Goal: Task Accomplishment & Management: Complete application form

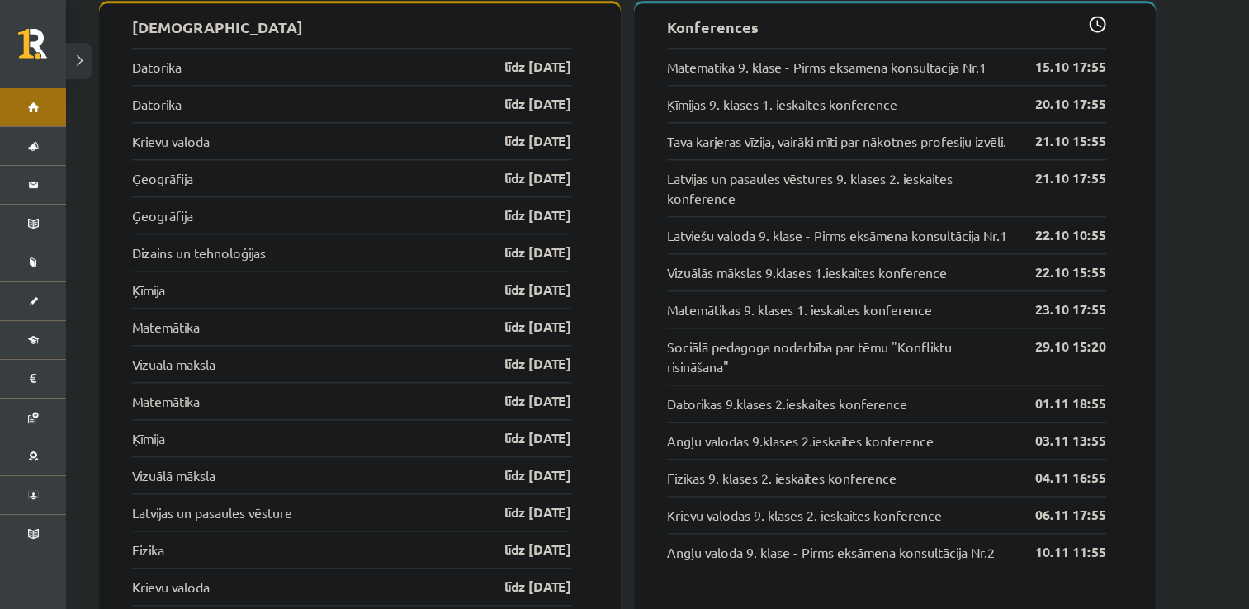
scroll to position [1697, 0]
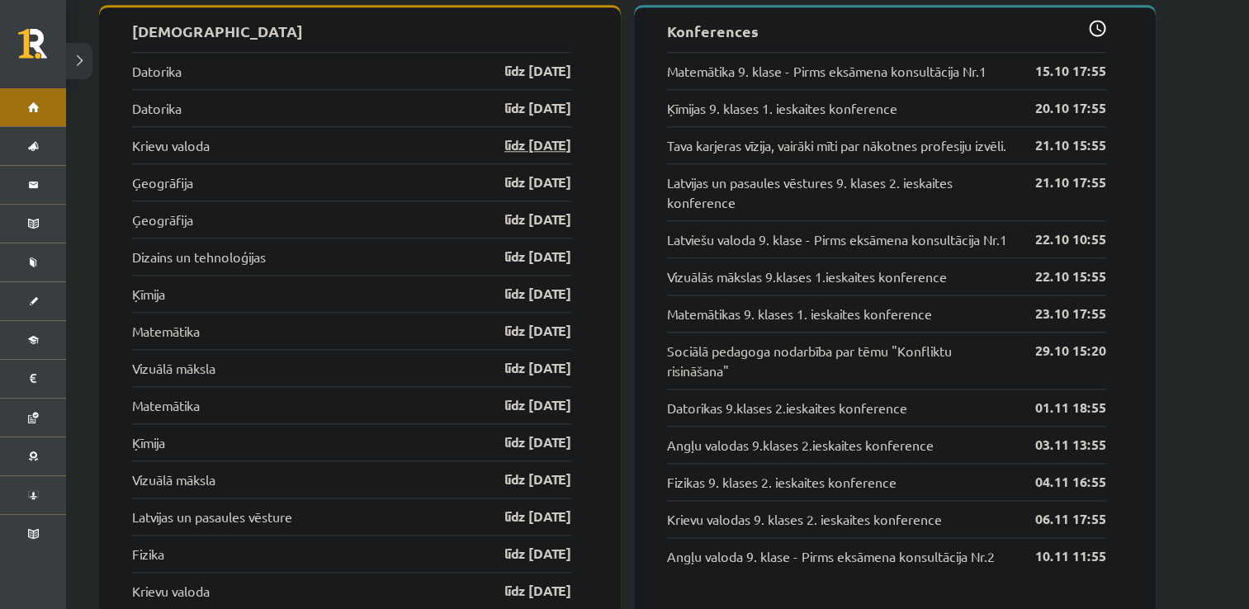
click at [548, 139] on link "līdz 15.10.25" at bounding box center [524, 145] width 96 height 20
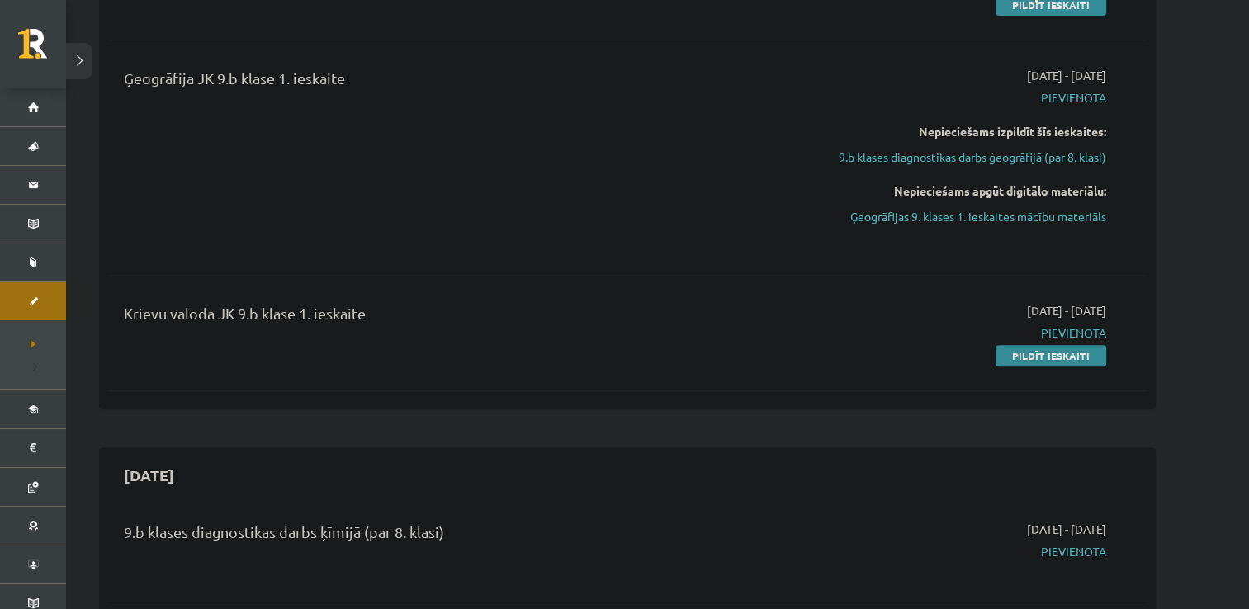
scroll to position [752, 0]
click at [1069, 363] on div "Krievu valoda JK 9.b klase 1. ieskaite 2025-10-01 - 2025-10-15 Pievienota Pildī…" at bounding box center [627, 332] width 1040 height 95
click at [1060, 359] on link "Pildīt ieskaiti" at bounding box center [1051, 354] width 111 height 21
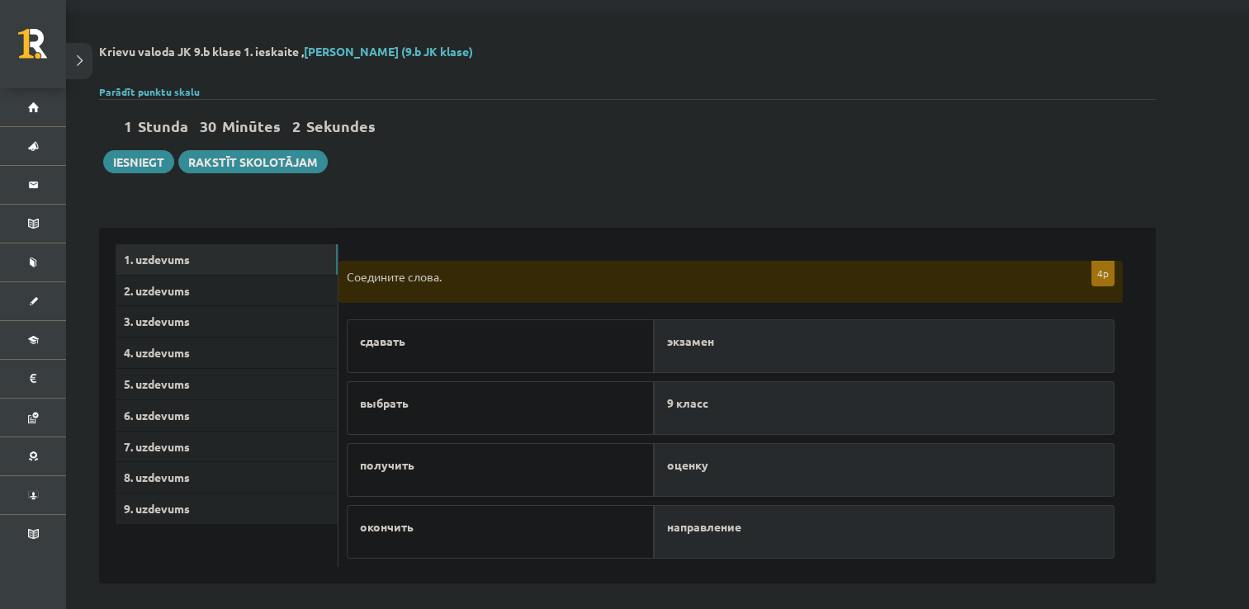
scroll to position [59, 0]
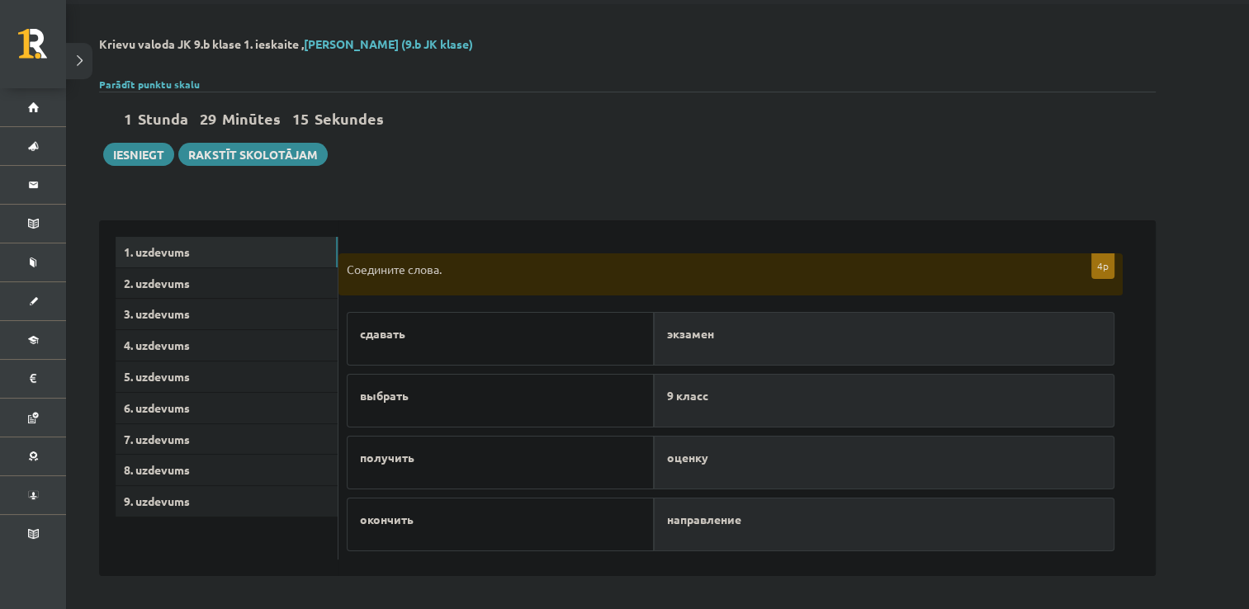
click at [716, 332] on p "экзамен" at bounding box center [884, 333] width 434 height 17
click at [420, 357] on div "сдавать" at bounding box center [500, 339] width 307 height 54
drag, startPoint x: 542, startPoint y: 408, endPoint x: 534, endPoint y: 339, distance: 68.9
click at [534, 339] on div "сдавать выбрать получить окончить" at bounding box center [500, 428] width 307 height 248
click at [704, 448] on div "направление" at bounding box center [884, 463] width 461 height 54
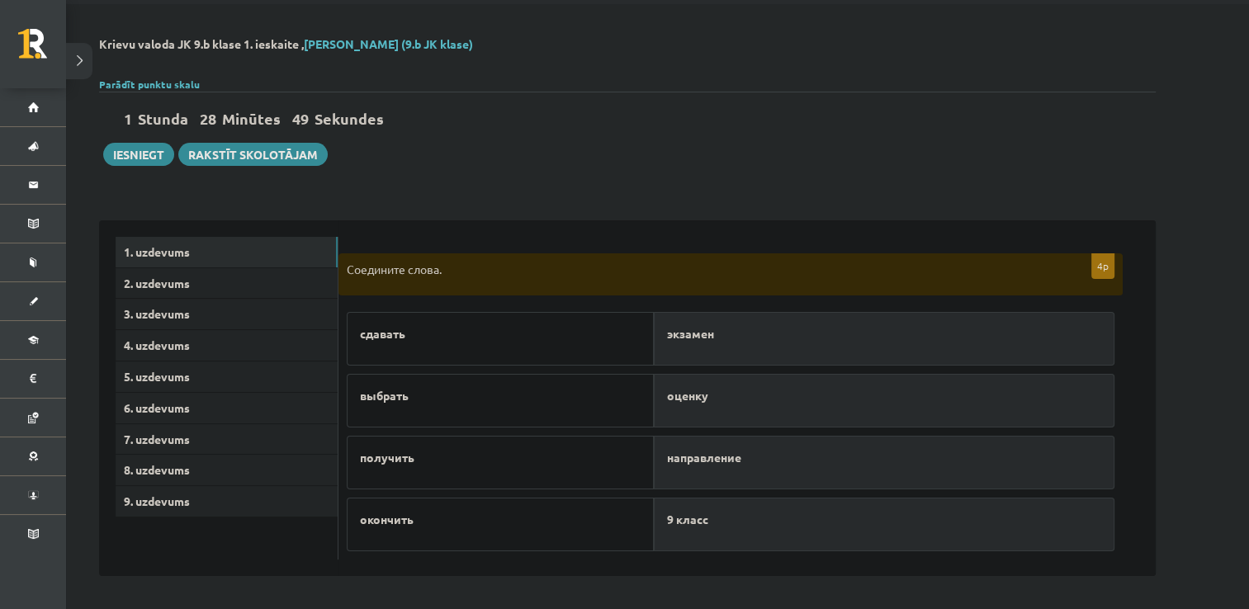
click at [682, 553] on div "4p Соедините слова. сдавать выбрать получить окончить экзамен оценку направлени…" at bounding box center [748, 398] width 818 height 357
click at [214, 284] on link "2. uzdevums" at bounding box center [227, 283] width 222 height 31
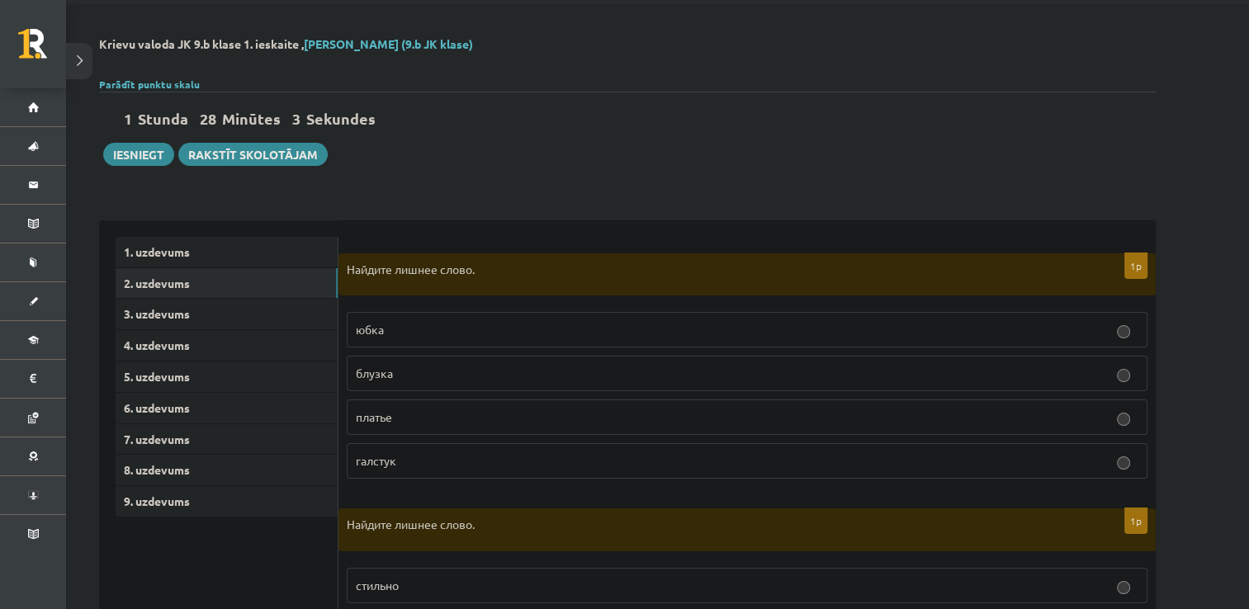
click at [575, 457] on p "галстук" at bounding box center [747, 461] width 783 height 17
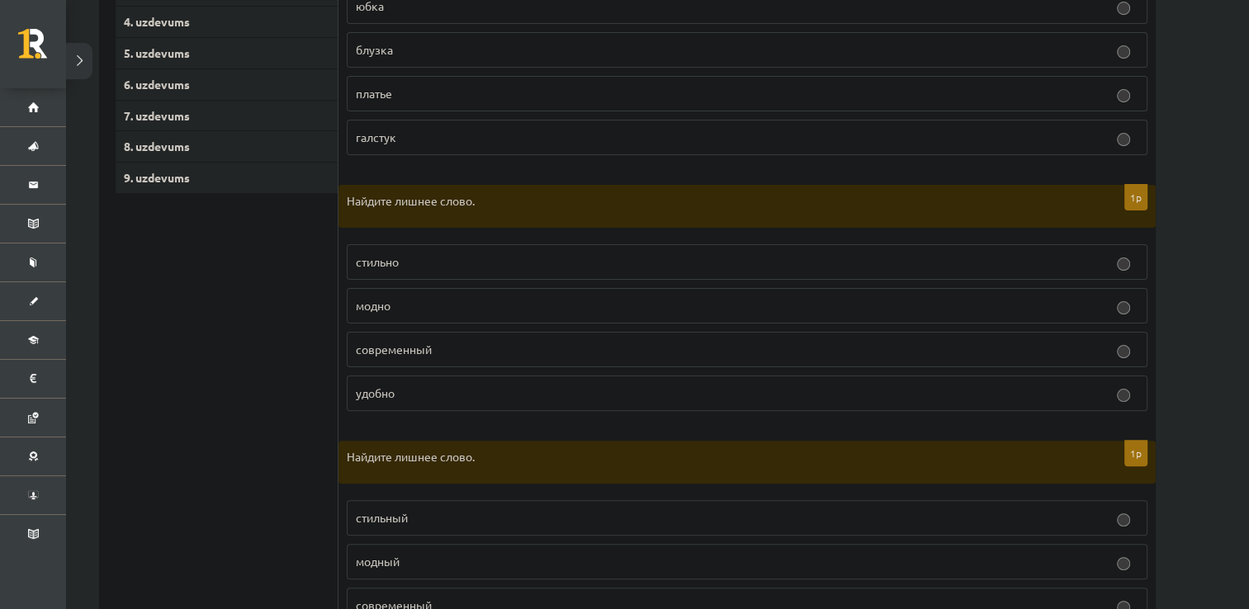
scroll to position [385, 0]
click at [530, 391] on p "удобно" at bounding box center [747, 391] width 783 height 17
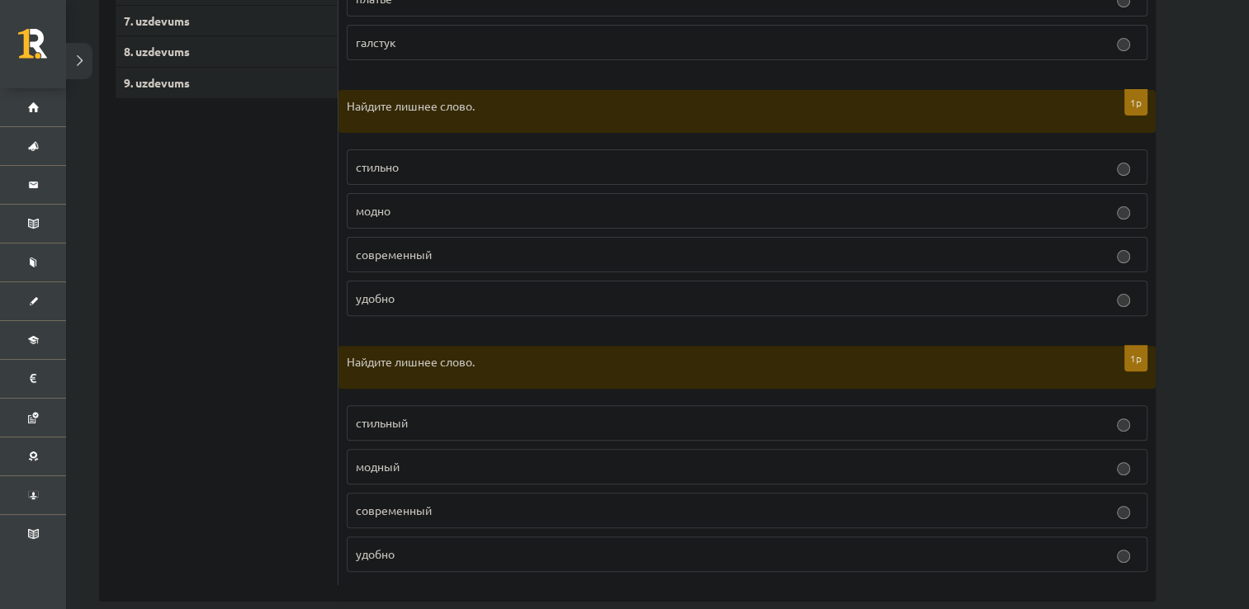
scroll to position [499, 0]
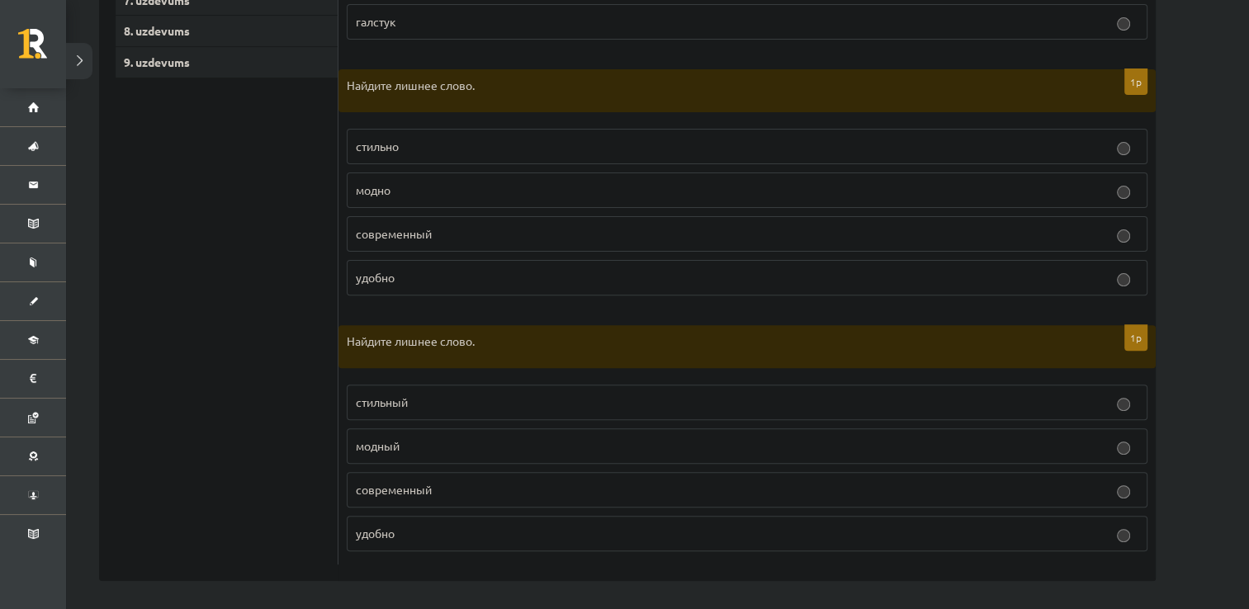
click at [484, 394] on p "стильный" at bounding box center [747, 402] width 783 height 17
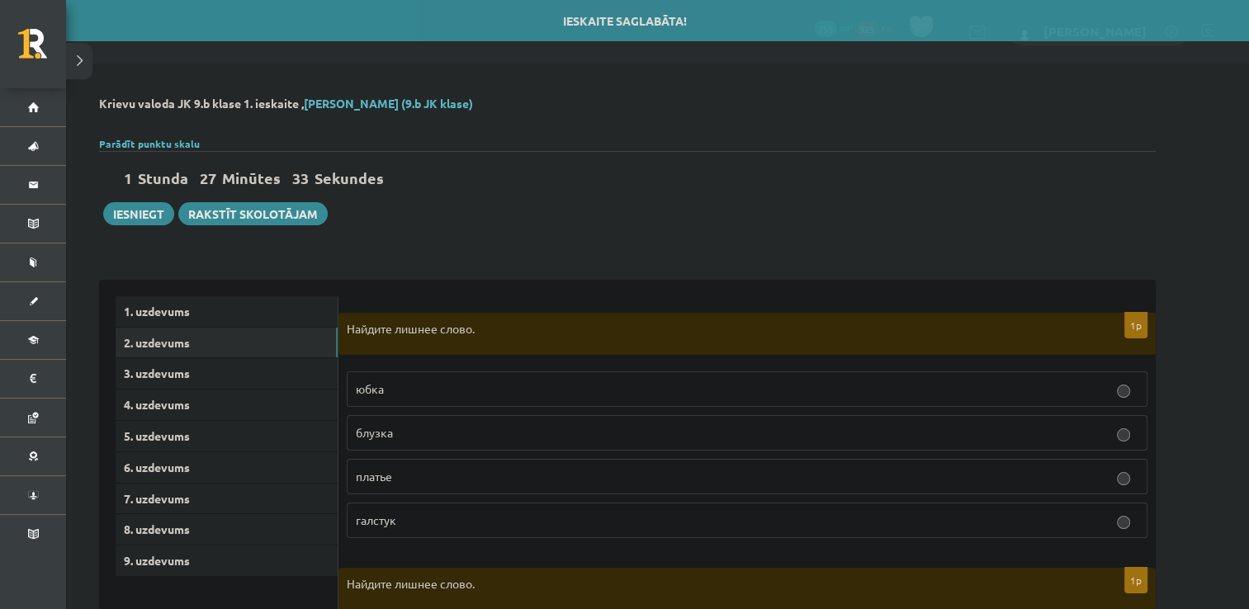
scroll to position [2, 0]
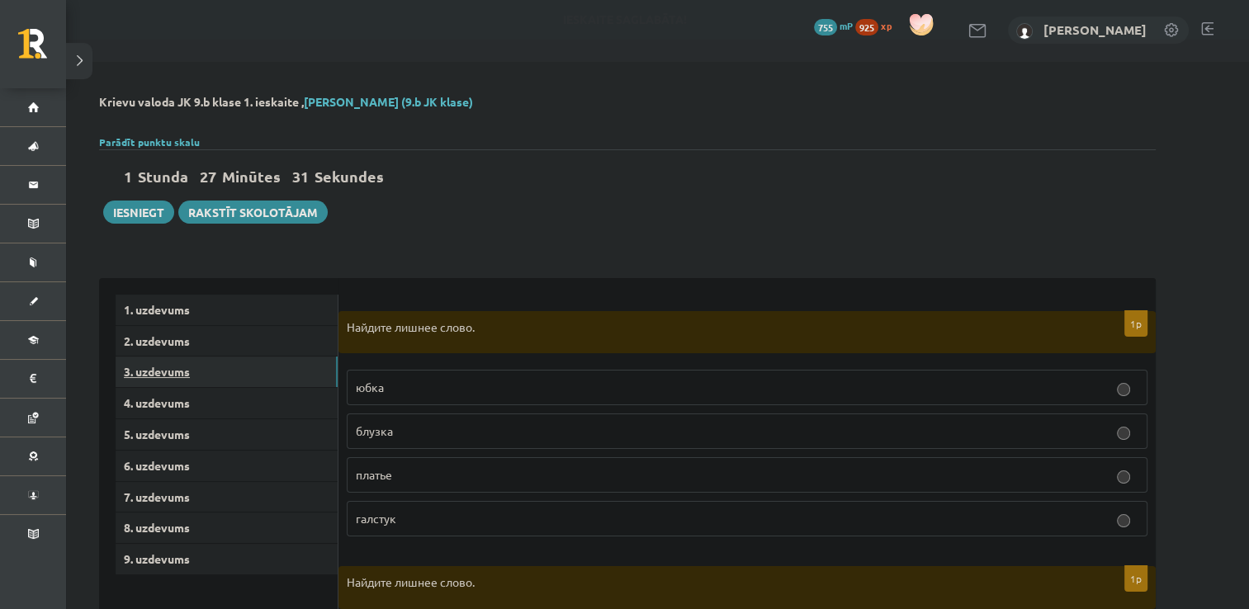
click at [251, 381] on link "3. uzdevums" at bounding box center [227, 372] width 222 height 31
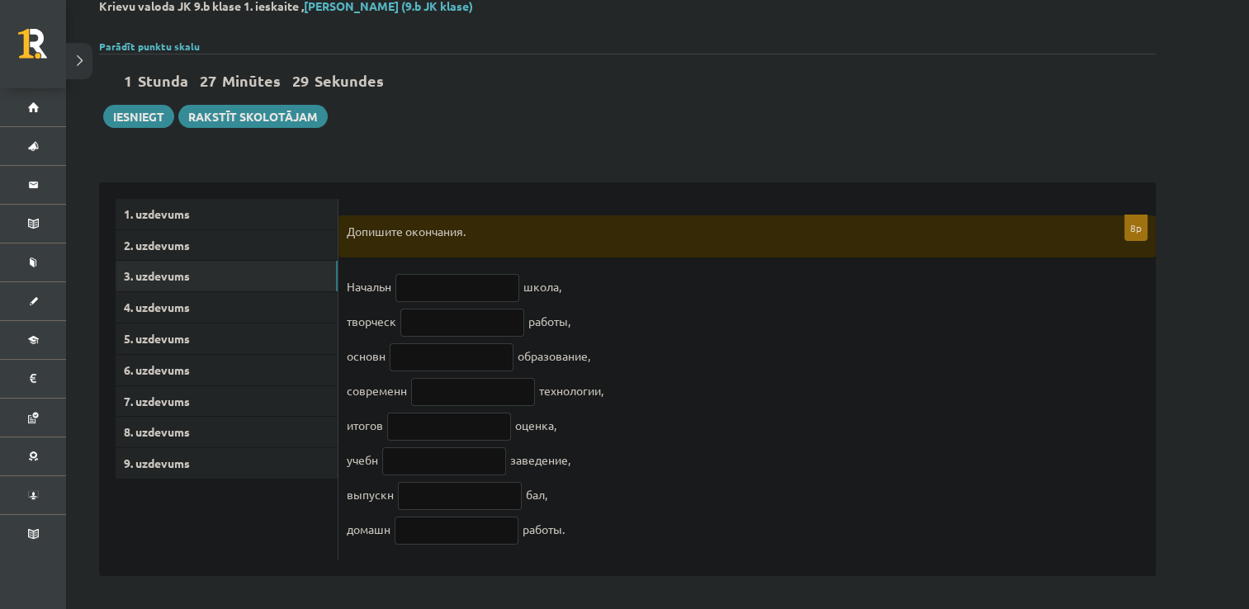
scroll to position [109, 0]
click at [499, 274] on input "text" at bounding box center [458, 288] width 124 height 28
click at [463, 309] on input "text" at bounding box center [463, 323] width 124 height 28
click at [444, 344] on input "text" at bounding box center [452, 358] width 124 height 28
click at [441, 386] on input "text" at bounding box center [473, 392] width 124 height 28
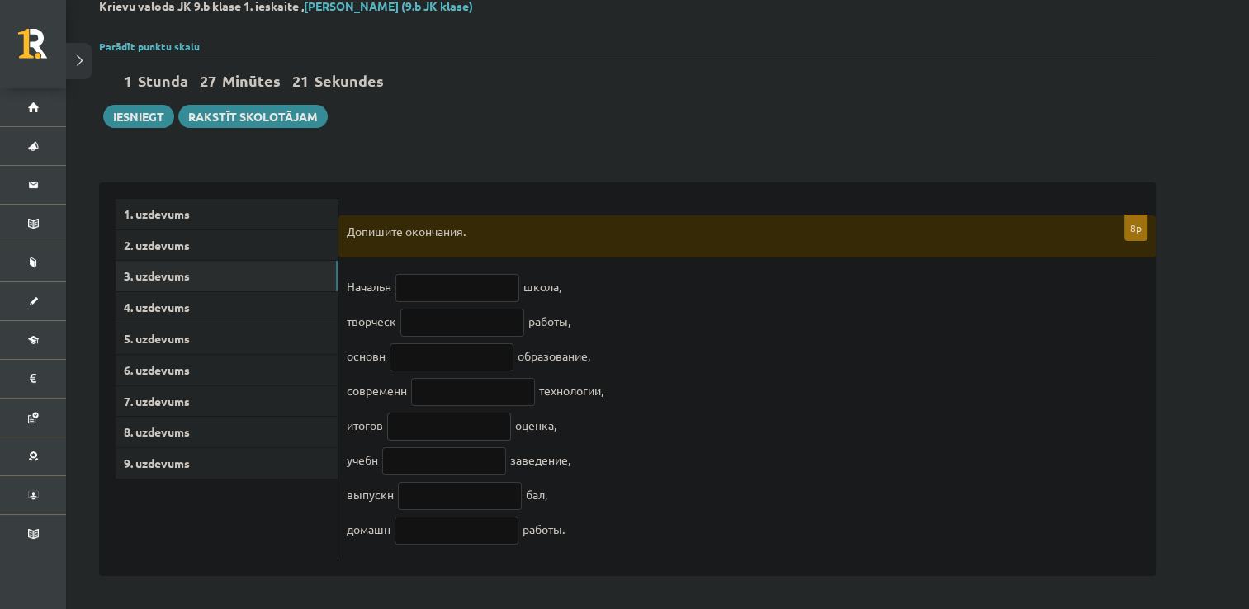
click at [435, 413] on input "text" at bounding box center [449, 427] width 124 height 28
click at [414, 451] on input "text" at bounding box center [444, 462] width 124 height 28
click at [415, 486] on input "text" at bounding box center [460, 496] width 124 height 28
click at [423, 530] on input "text" at bounding box center [457, 531] width 124 height 28
click at [415, 274] on input "text" at bounding box center [458, 288] width 124 height 28
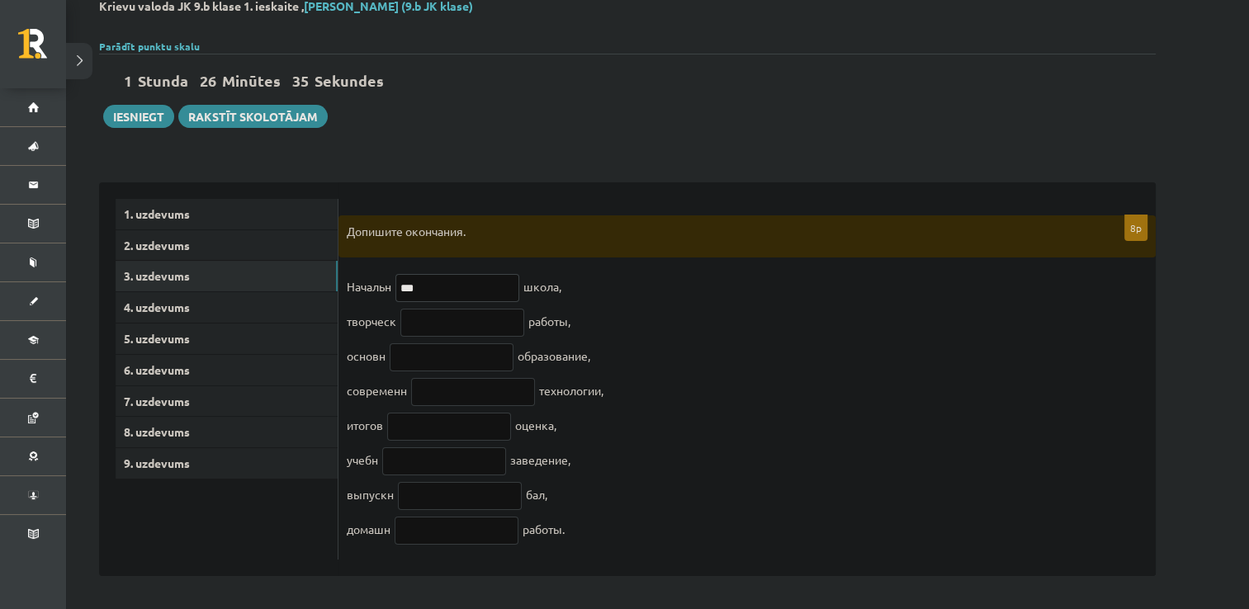
type input "***"
click at [441, 325] on input "text" at bounding box center [463, 323] width 124 height 28
type input "*"
type input "***"
click at [421, 353] on input "text" at bounding box center [452, 358] width 124 height 28
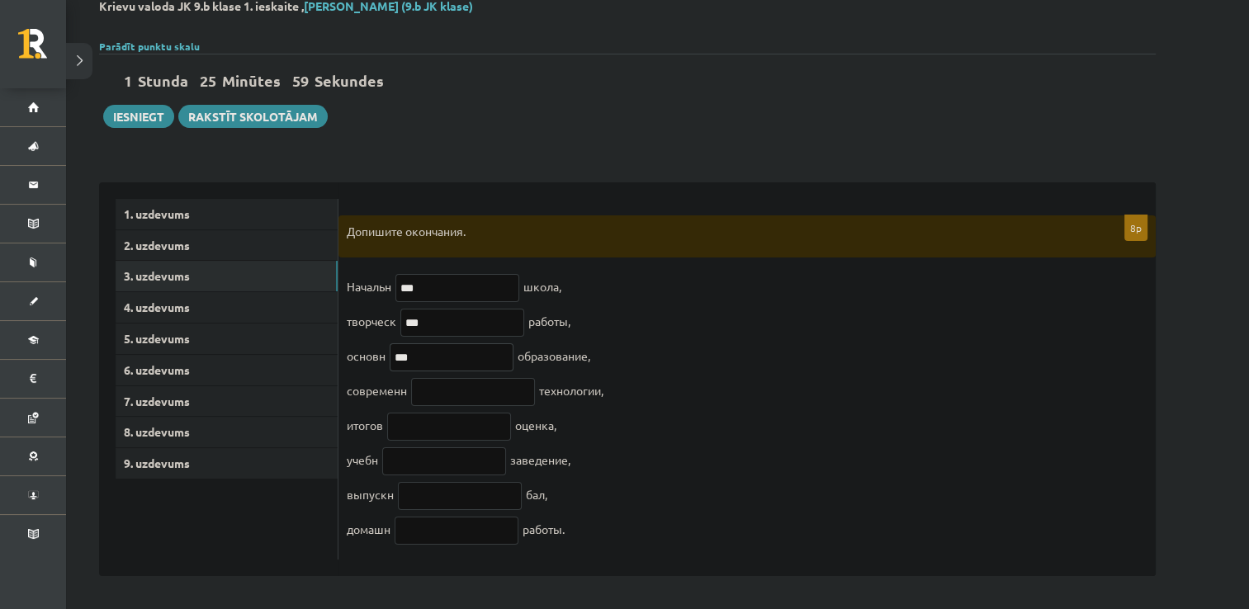
type input "***"
click at [443, 380] on input "text" at bounding box center [473, 392] width 124 height 28
click at [459, 425] on input "text" at bounding box center [449, 427] width 124 height 28
click at [449, 386] on input "***" at bounding box center [473, 392] width 124 height 28
type input "*"
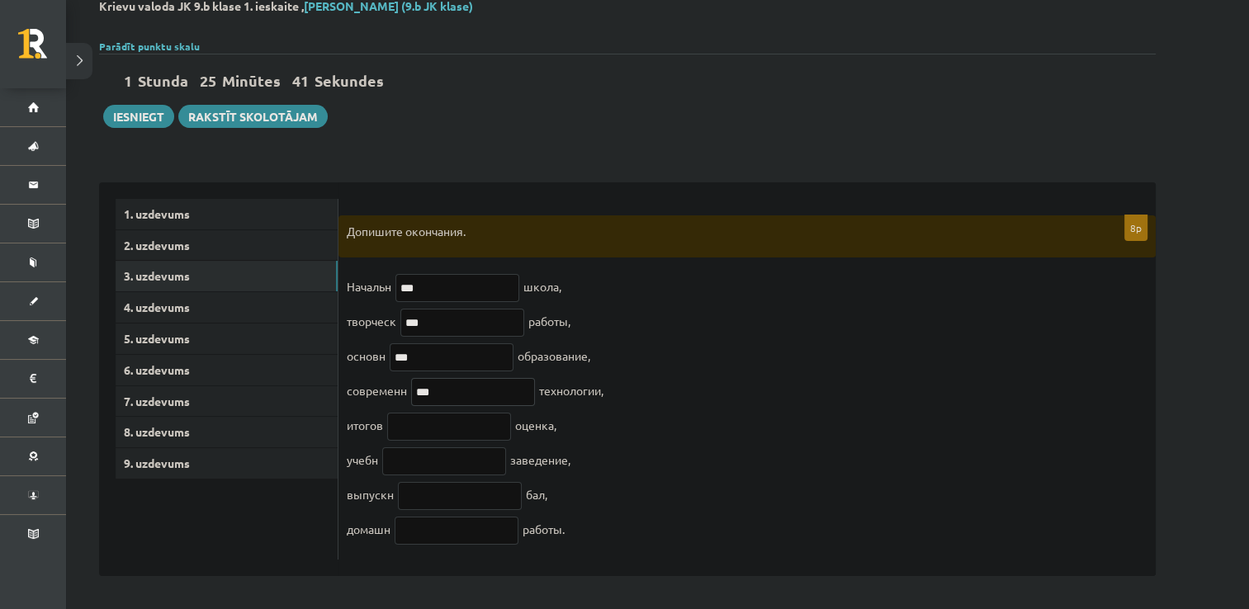
type input "***"
click at [456, 420] on input "text" at bounding box center [449, 427] width 124 height 28
type input "***"
click at [469, 457] on input "text" at bounding box center [444, 462] width 124 height 28
type input "***"
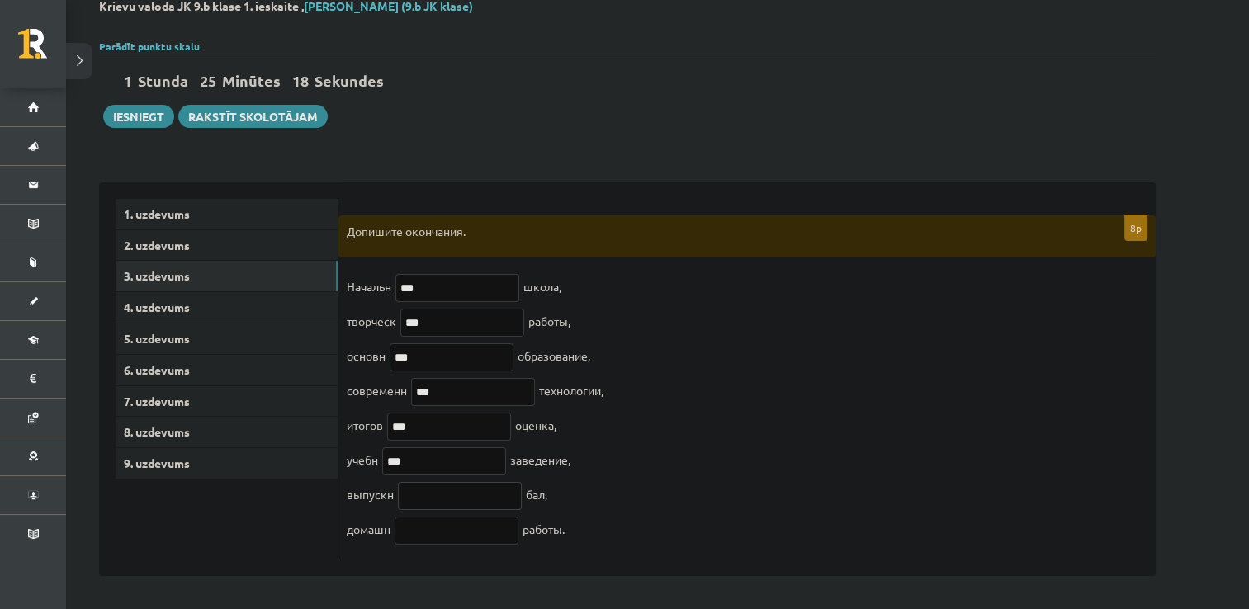
click at [473, 491] on input "text" at bounding box center [460, 496] width 124 height 28
type input "***"
click at [459, 538] on input "text" at bounding box center [457, 531] width 124 height 28
type input "*"
type input "***"
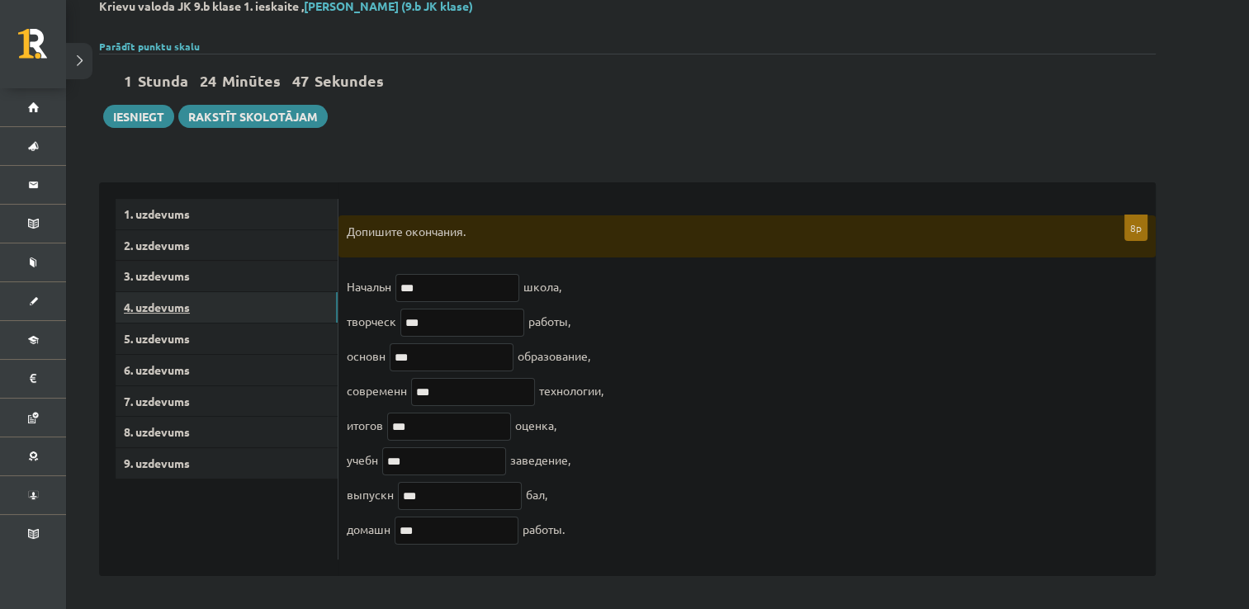
click at [235, 292] on link "4. uzdevums" at bounding box center [227, 307] width 222 height 31
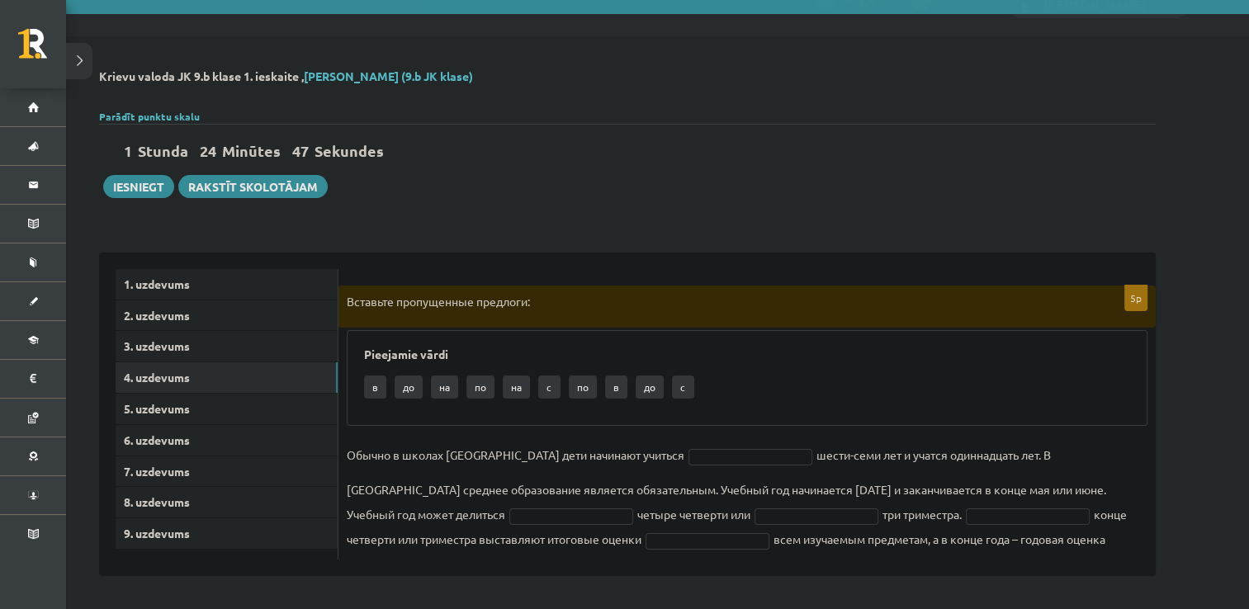
scroll to position [26, 0]
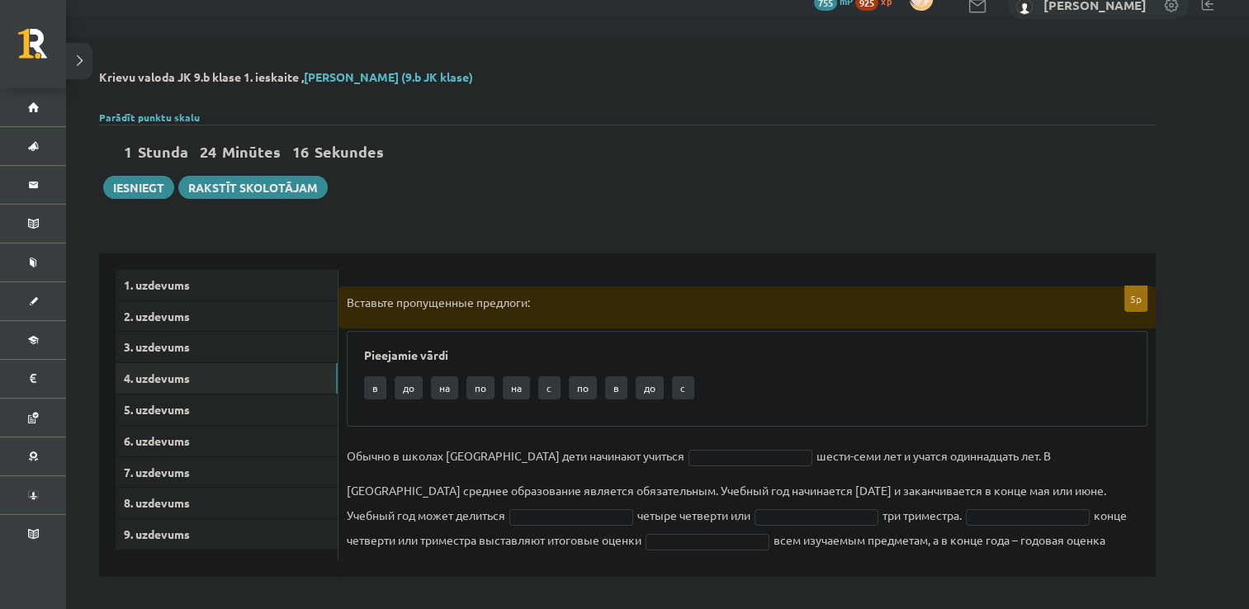
click at [677, 389] on p "c" at bounding box center [683, 388] width 22 height 23
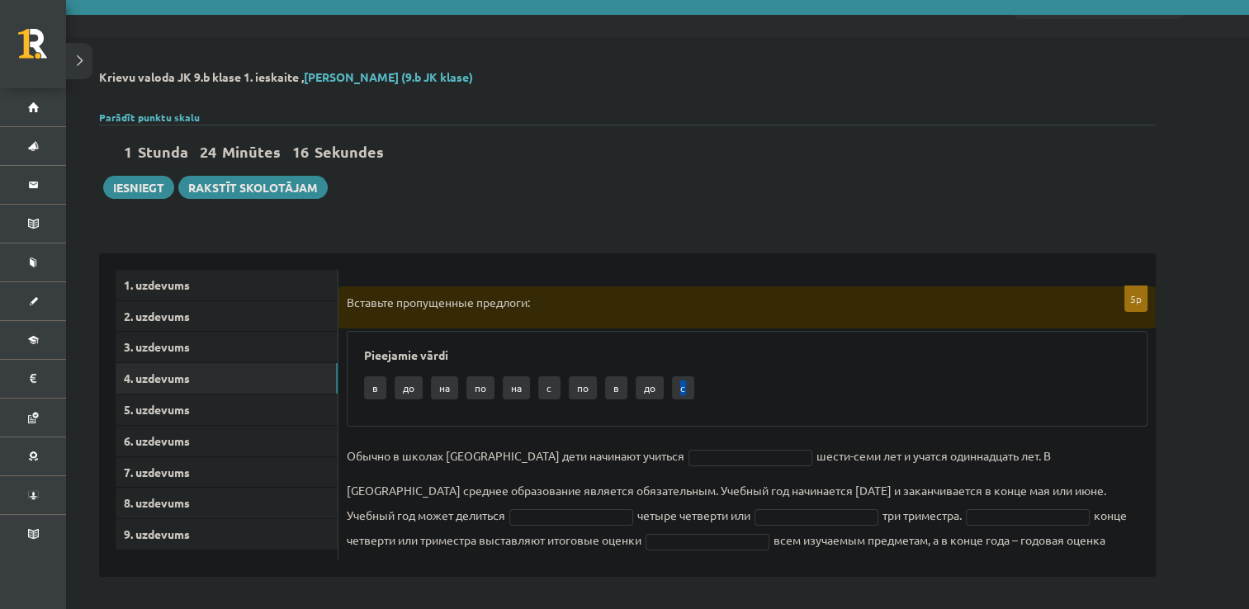
click at [677, 389] on p "c" at bounding box center [683, 388] width 22 height 23
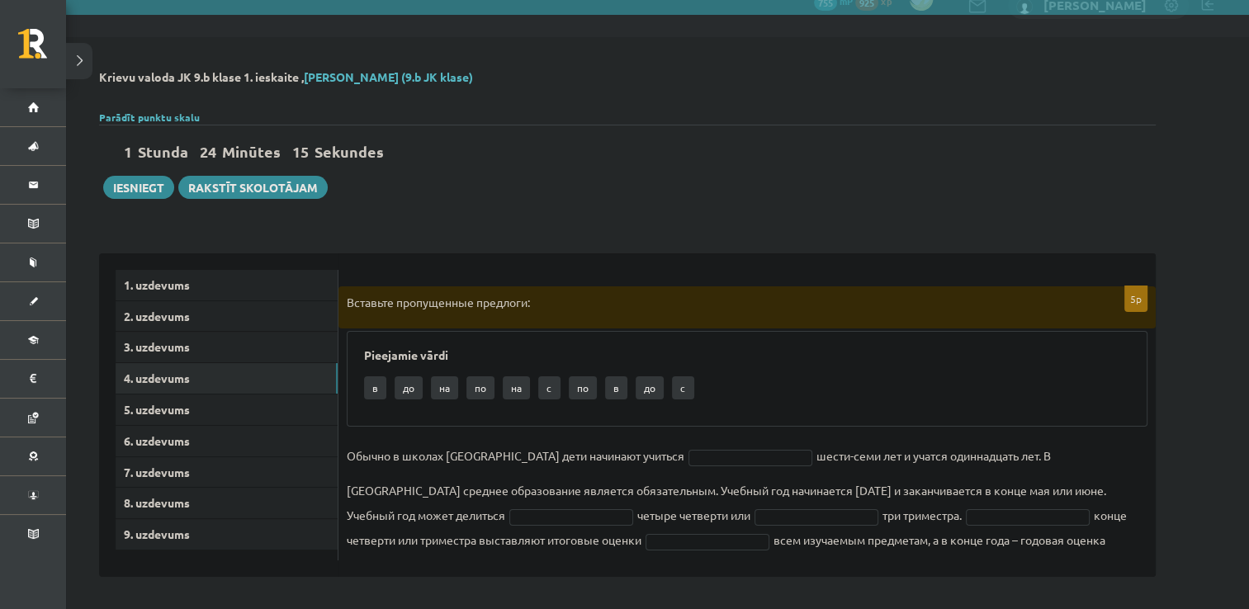
drag, startPoint x: 677, startPoint y: 389, endPoint x: 720, endPoint y: 412, distance: 48.8
click at [720, 412] on div "Pieejamie vārdi в до на по на c по в до c" at bounding box center [747, 379] width 801 height 96
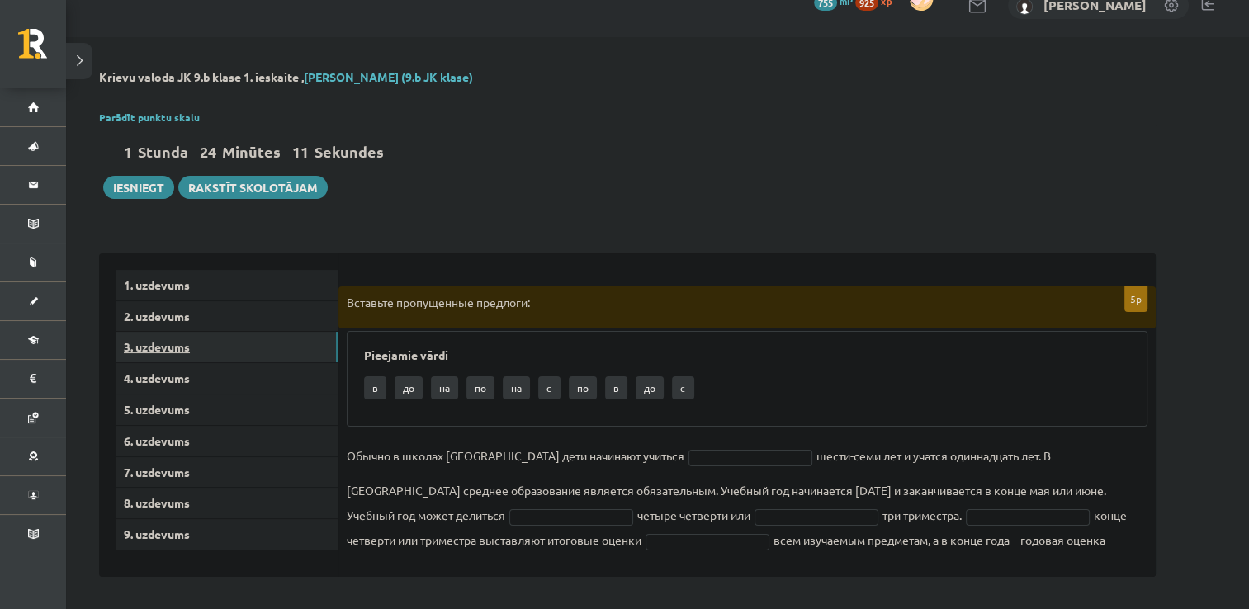
click at [306, 348] on link "3. uzdevums" at bounding box center [227, 347] width 222 height 31
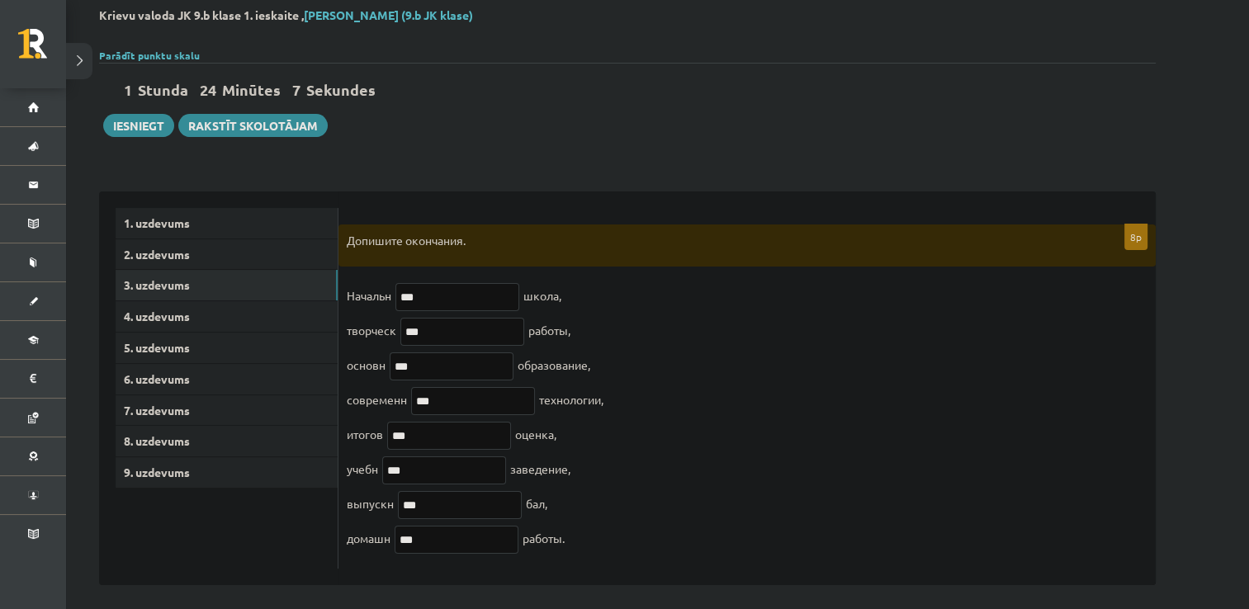
scroll to position [0, 0]
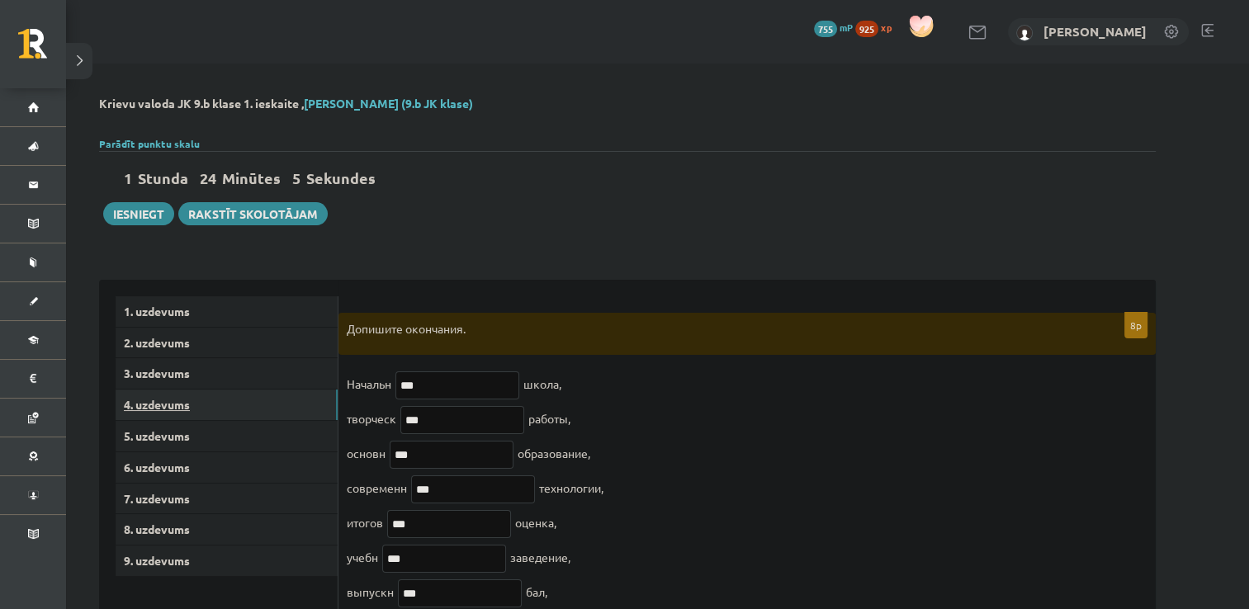
click at [155, 398] on link "4. uzdevums" at bounding box center [227, 405] width 222 height 31
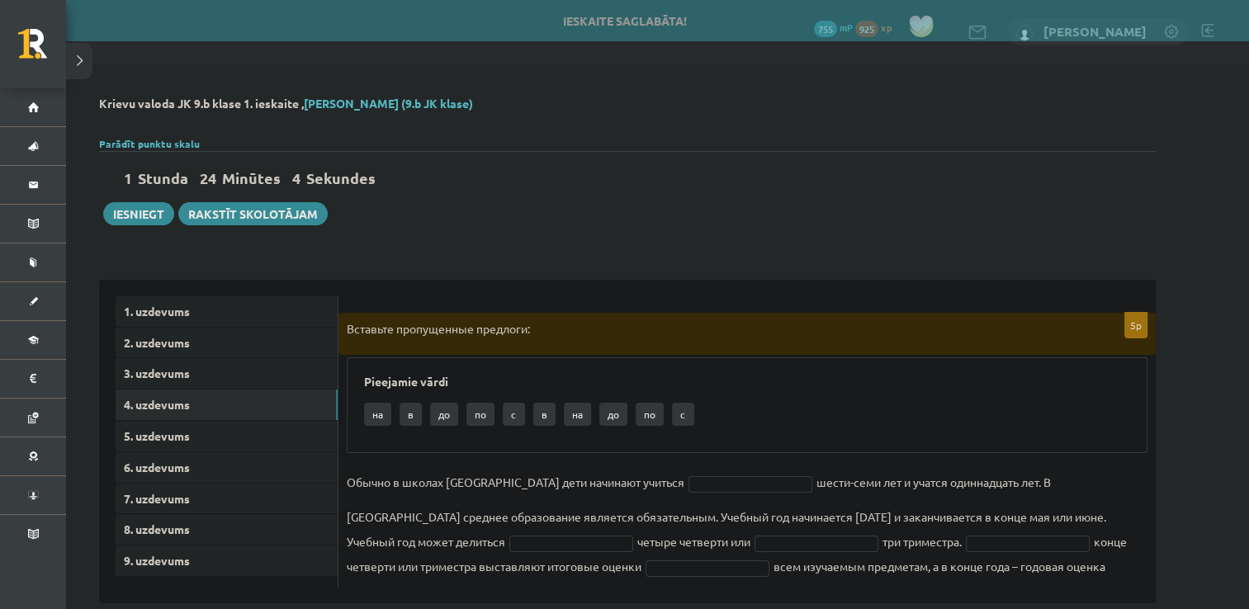
scroll to position [26, 0]
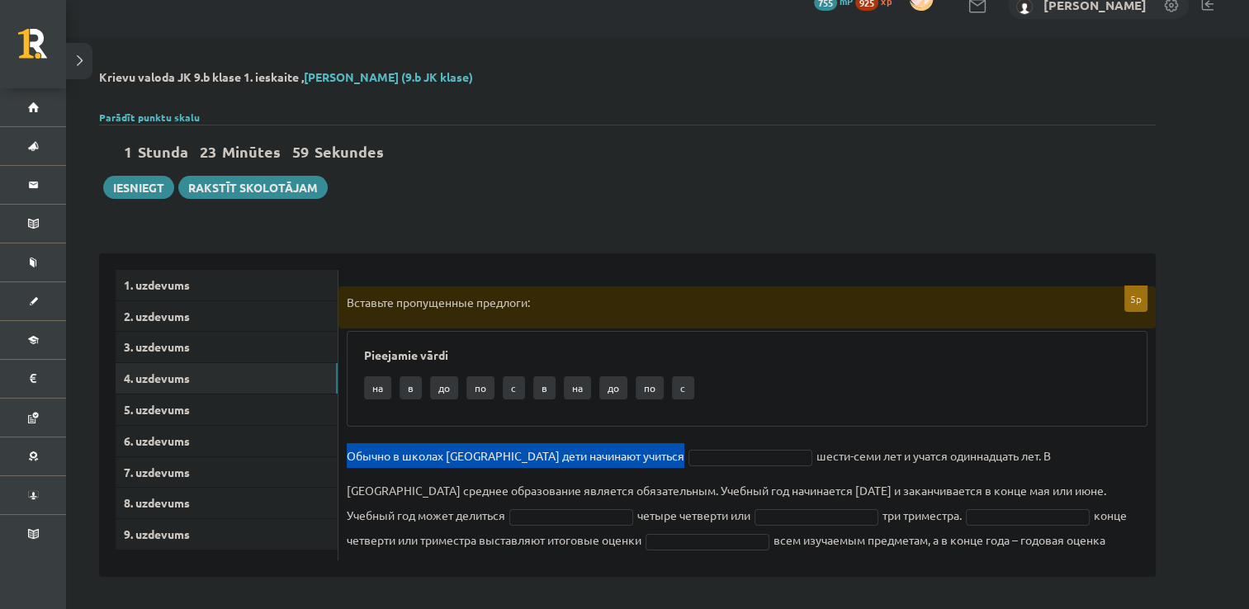
drag, startPoint x: 683, startPoint y: 382, endPoint x: 684, endPoint y: 456, distance: 73.5
click at [684, 456] on div "5p Вставьте пропущенные предлоги: Pieejamie vārdi на в до по c в на до по c Обы…" at bounding box center [748, 424] width 818 height 274
drag, startPoint x: 684, startPoint y: 456, endPoint x: 666, endPoint y: 441, distance: 23.5
click at [666, 441] on div "5p Вставьте пропущенные предлоги: Pieejamie vārdi на в до по c в на до по c Обы…" at bounding box center [748, 424] width 818 height 274
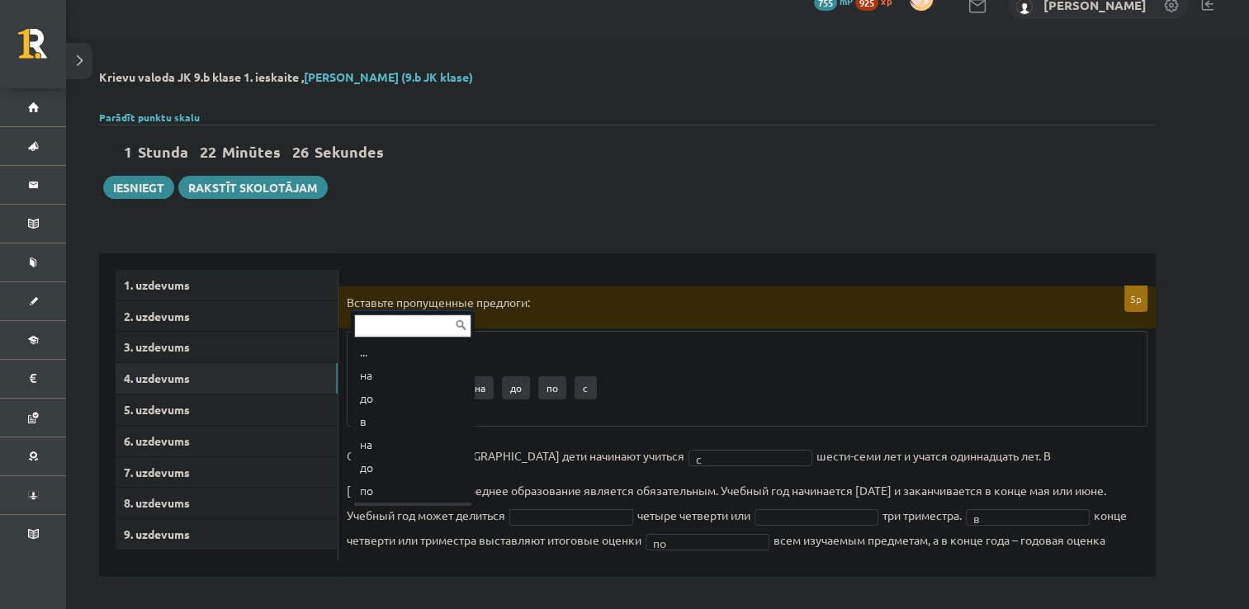
scroll to position [20, 0]
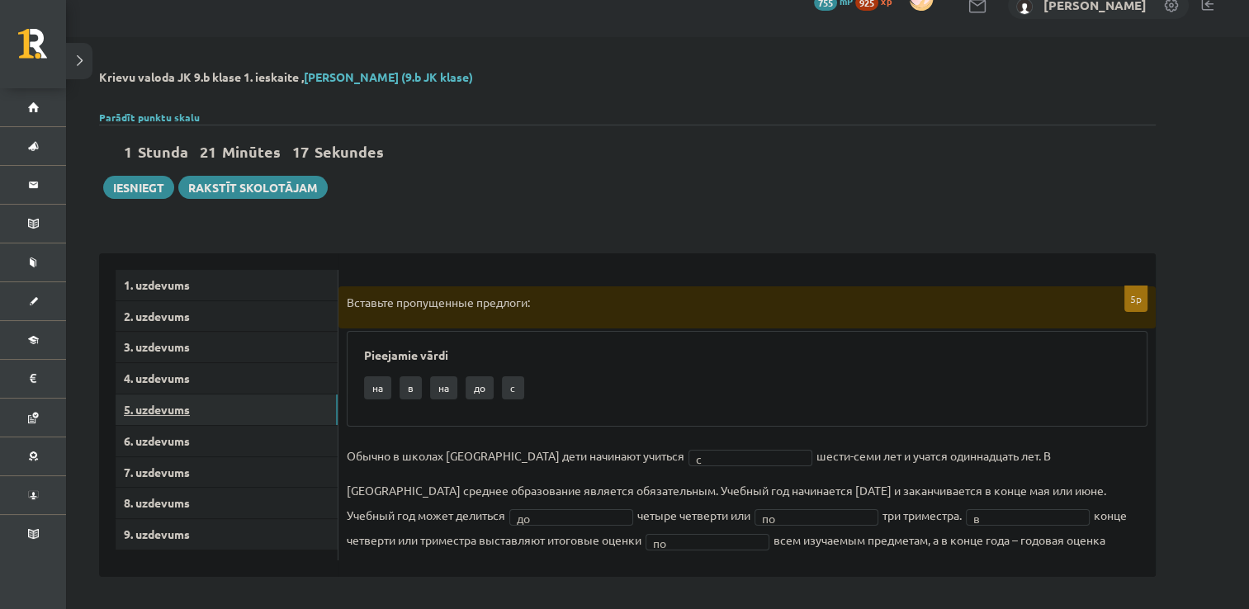
click at [291, 404] on link "5. uzdevums" at bounding box center [227, 410] width 222 height 31
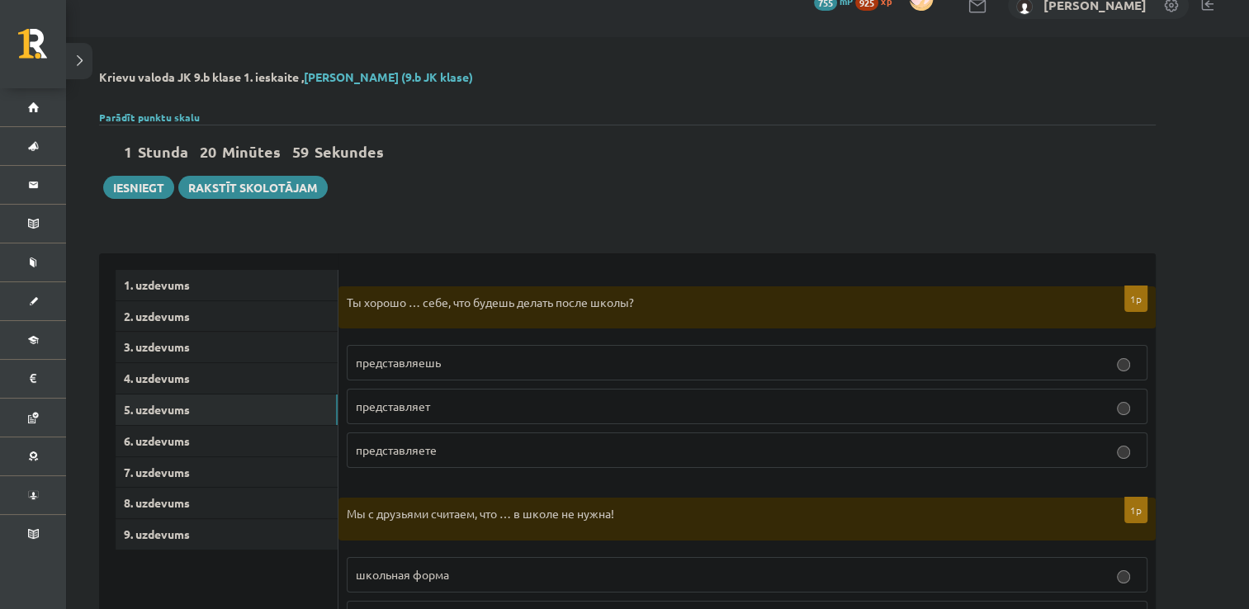
click at [453, 363] on p "представляешь" at bounding box center [747, 362] width 783 height 17
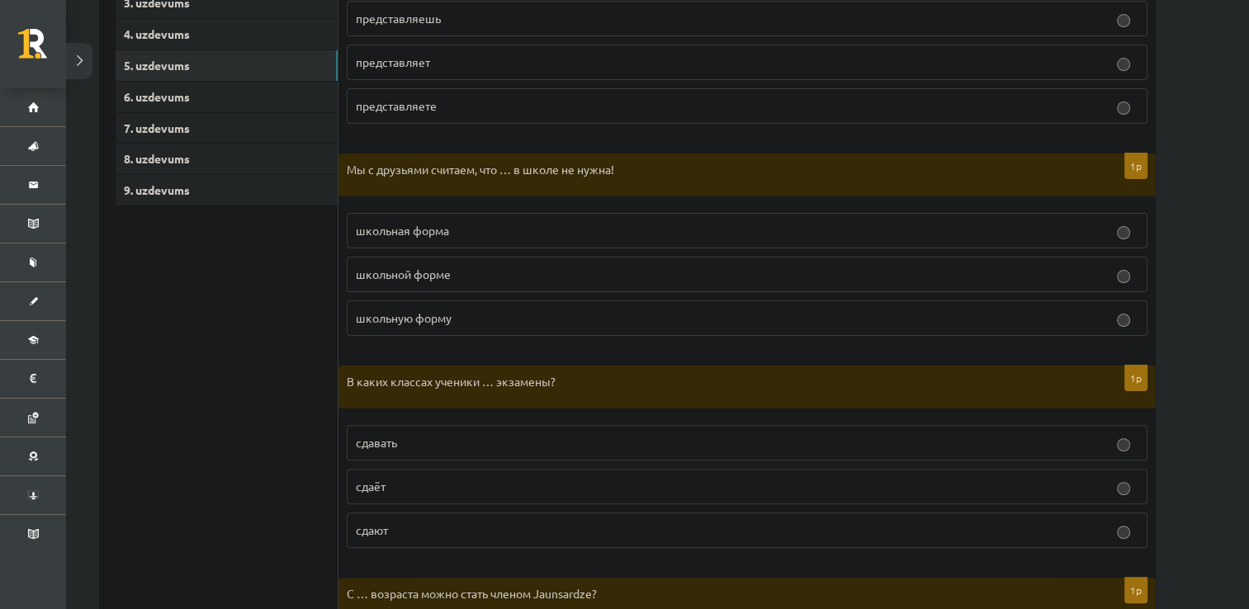
scroll to position [372, 0]
click at [468, 306] on label "школьную форму" at bounding box center [747, 317] width 801 height 36
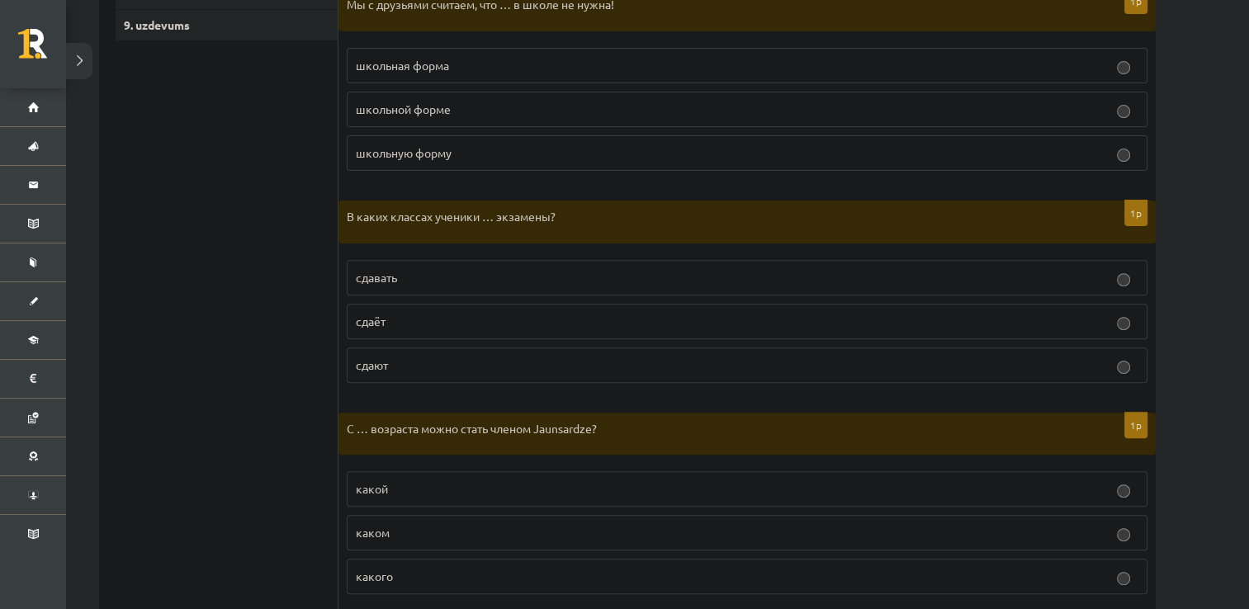
scroll to position [538, 0]
click at [486, 358] on p "сдают" at bounding box center [747, 363] width 783 height 17
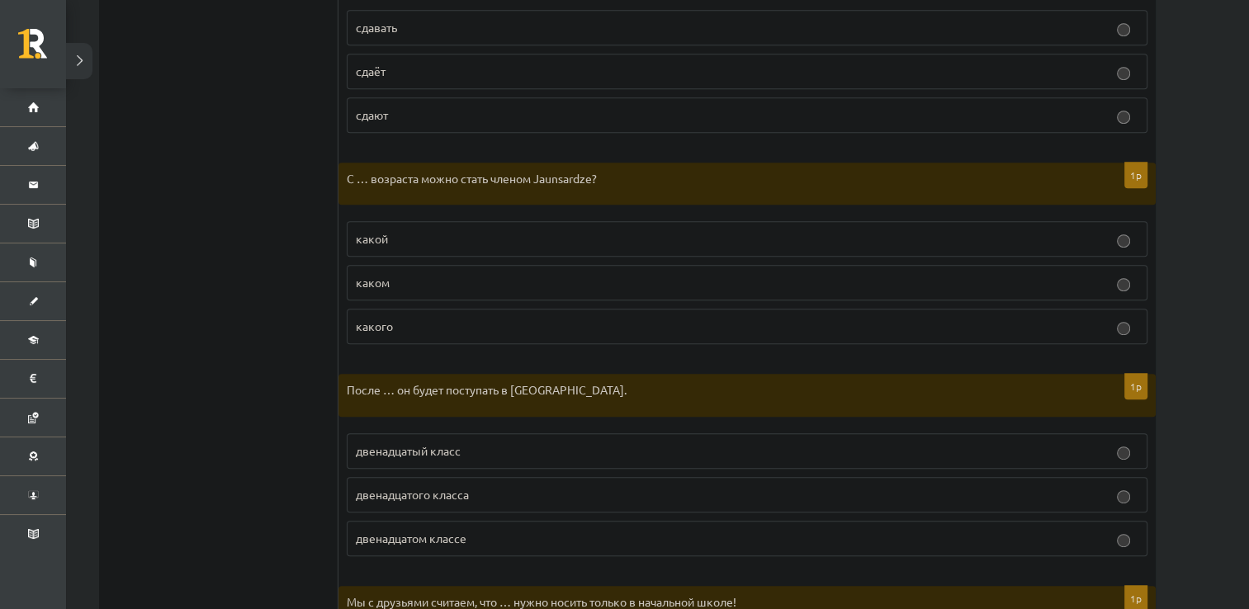
scroll to position [789, 0]
click at [414, 315] on p "какого" at bounding box center [747, 323] width 783 height 17
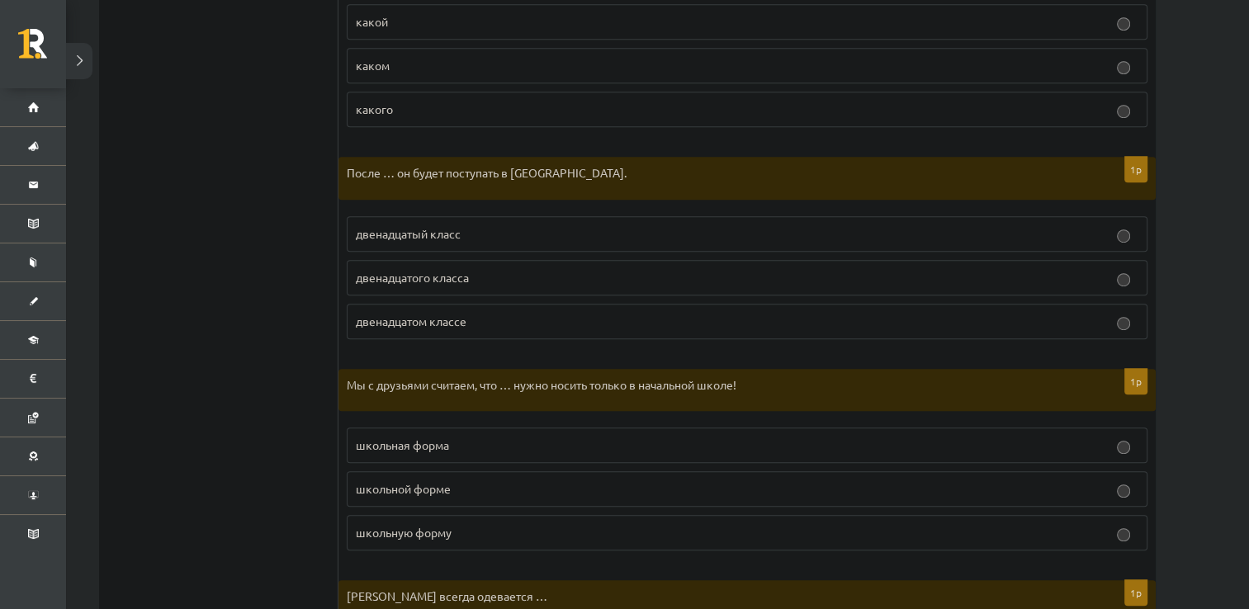
scroll to position [1005, 0]
click at [453, 276] on span "двенадцатого класса" at bounding box center [412, 275] width 113 height 15
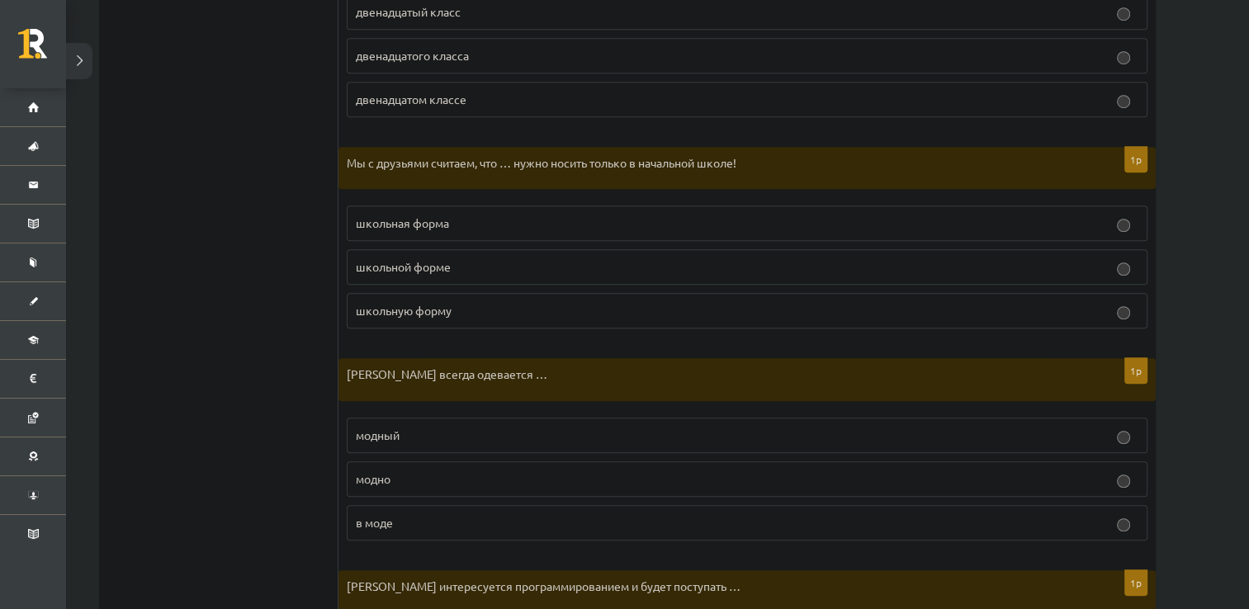
scroll to position [1225, 0]
click at [525, 303] on p "школьную форму" at bounding box center [747, 310] width 783 height 17
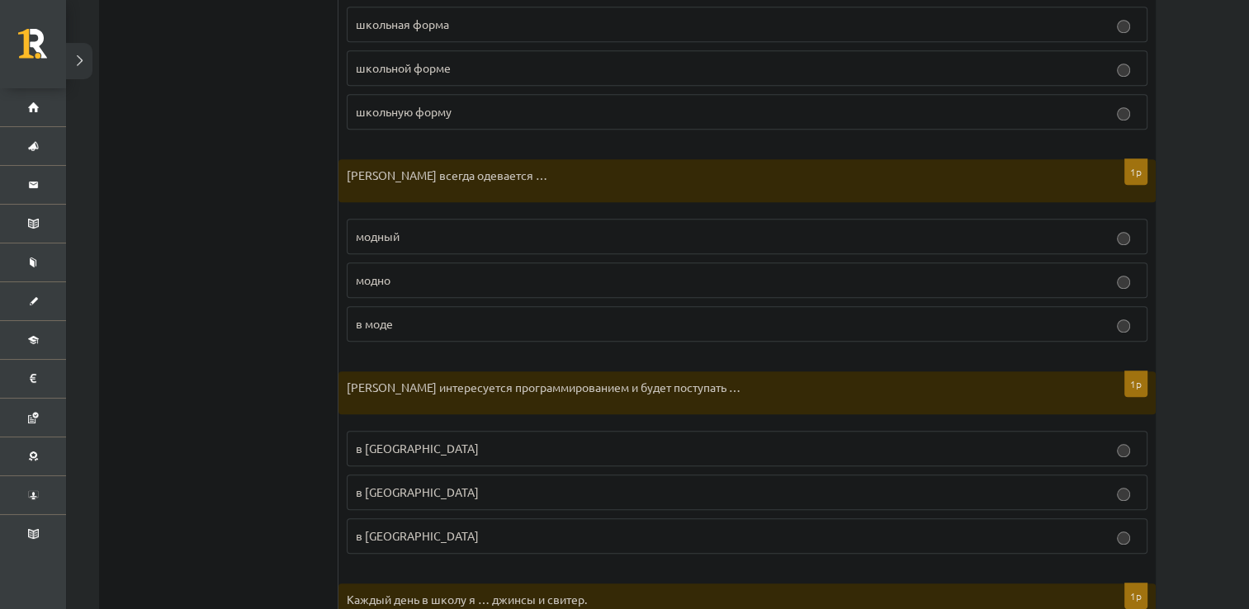
scroll to position [1424, 0]
click at [538, 273] on p "модно" at bounding box center [747, 281] width 783 height 17
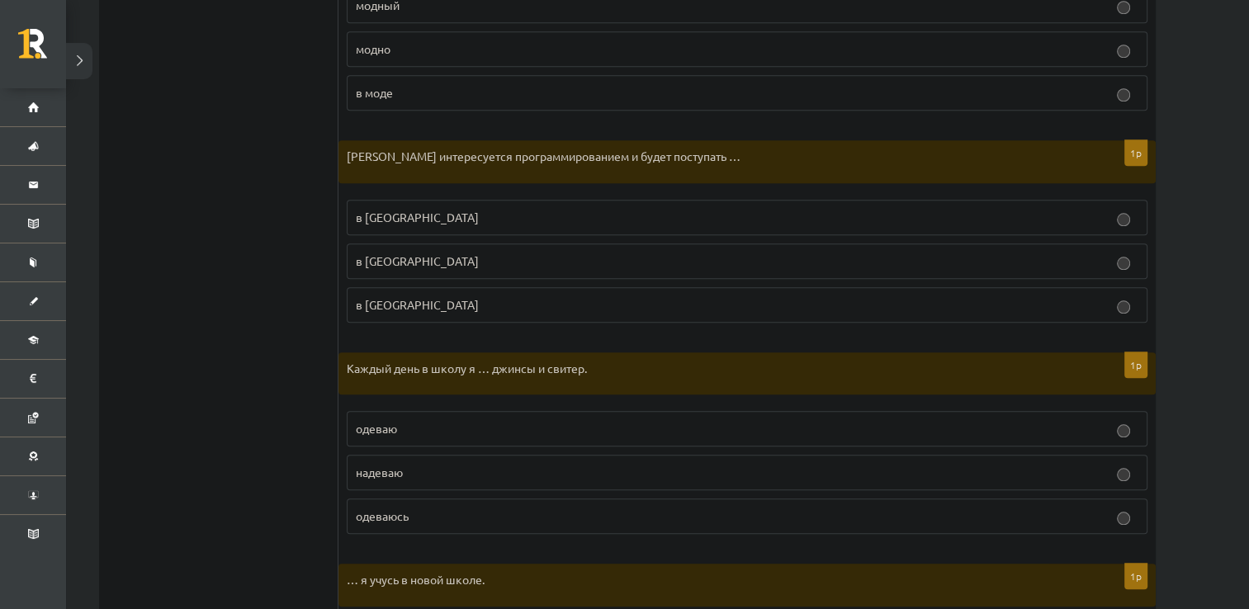
scroll to position [1661, 0]
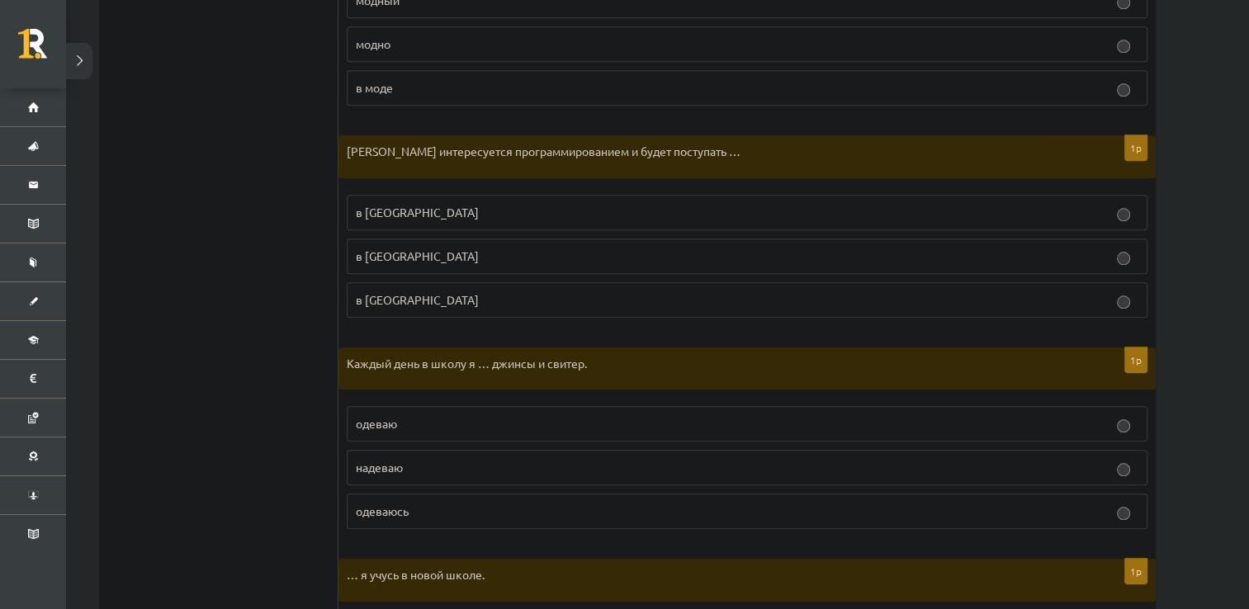
click at [479, 249] on span "в Рижский Технический университет" at bounding box center [417, 256] width 123 height 15
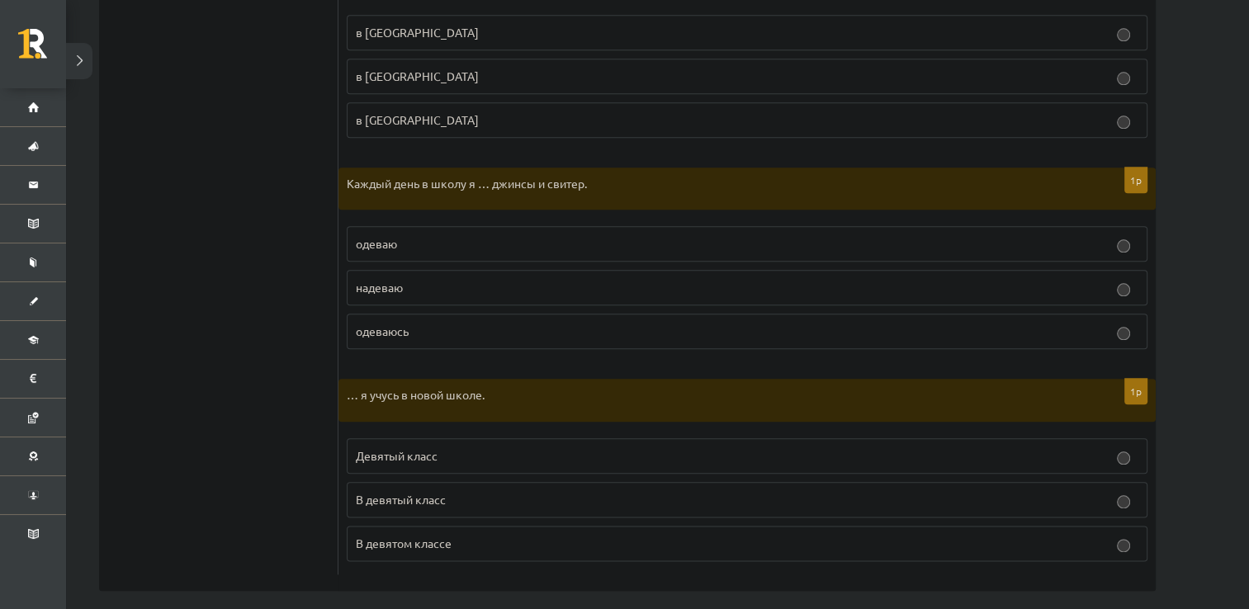
scroll to position [1845, 0]
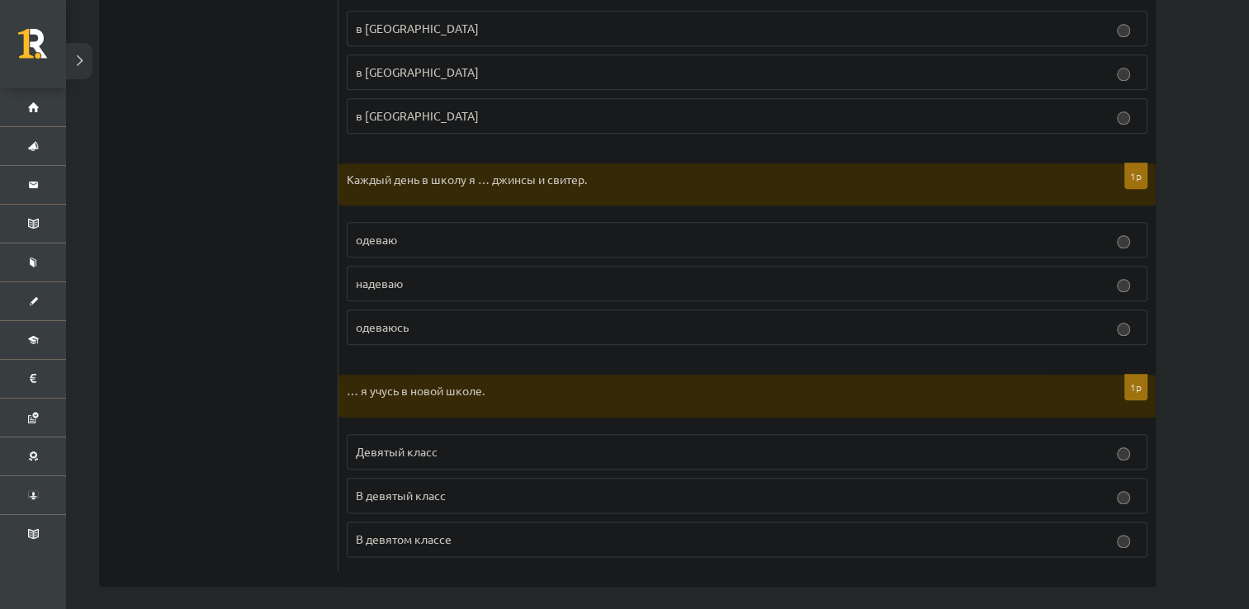
click at [448, 275] on p "надеваю" at bounding box center [747, 283] width 783 height 17
click at [466, 532] on p "В девятом классе" at bounding box center [747, 539] width 783 height 17
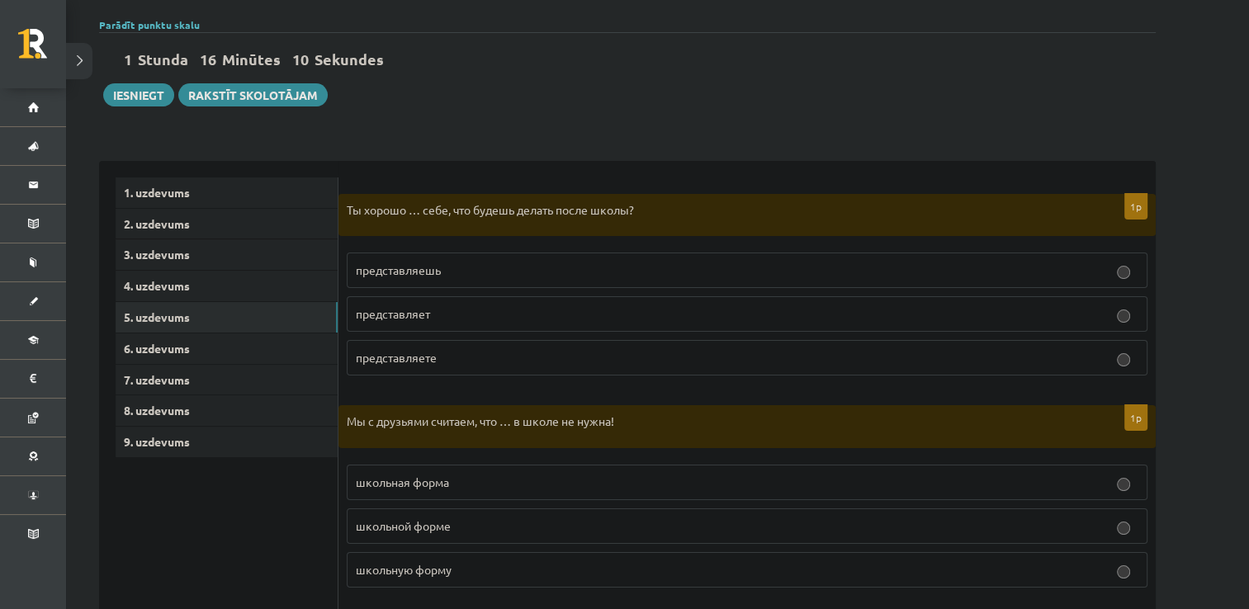
scroll to position [121, 0]
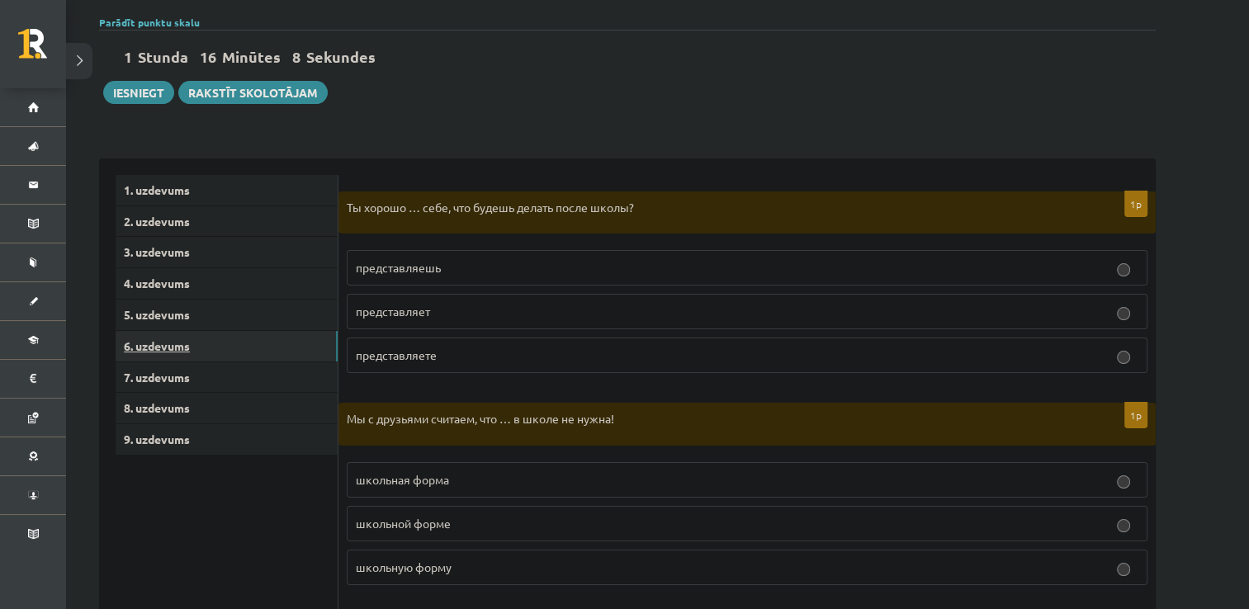
click at [268, 350] on link "6. uzdevums" at bounding box center [227, 346] width 222 height 31
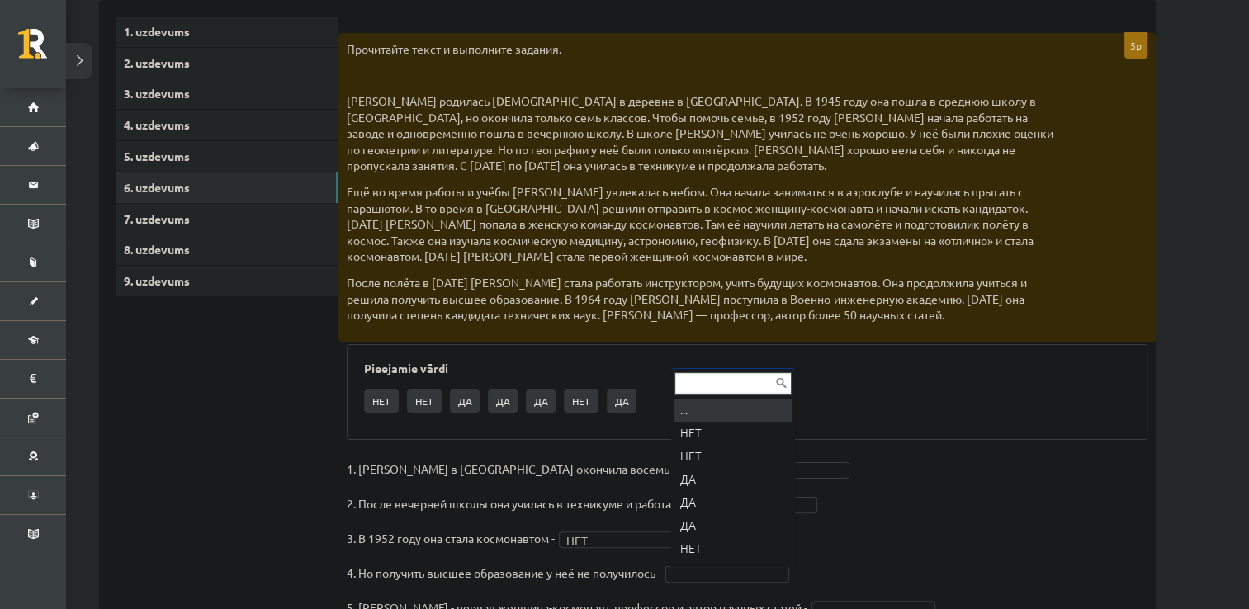
scroll to position [20, 0]
drag, startPoint x: 710, startPoint y: 428, endPoint x: 733, endPoint y: 434, distance: 24.0
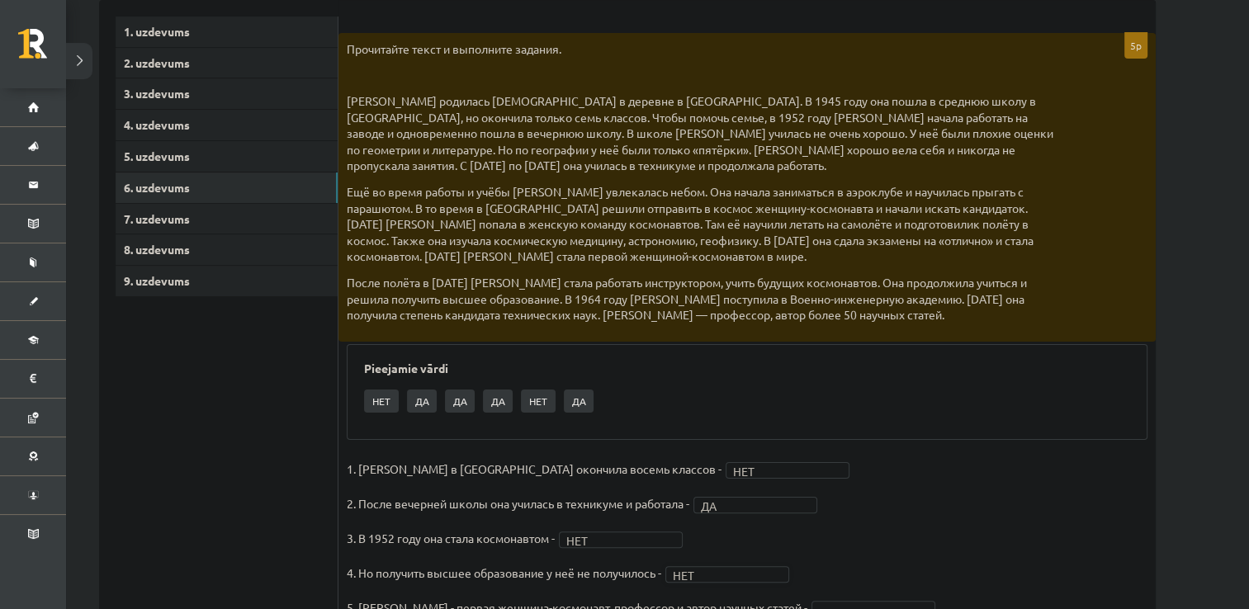
click at [733, 434] on div "Pieejamie vārdi НЕТ ДА ДА ДА НЕТ ДА" at bounding box center [747, 392] width 801 height 96
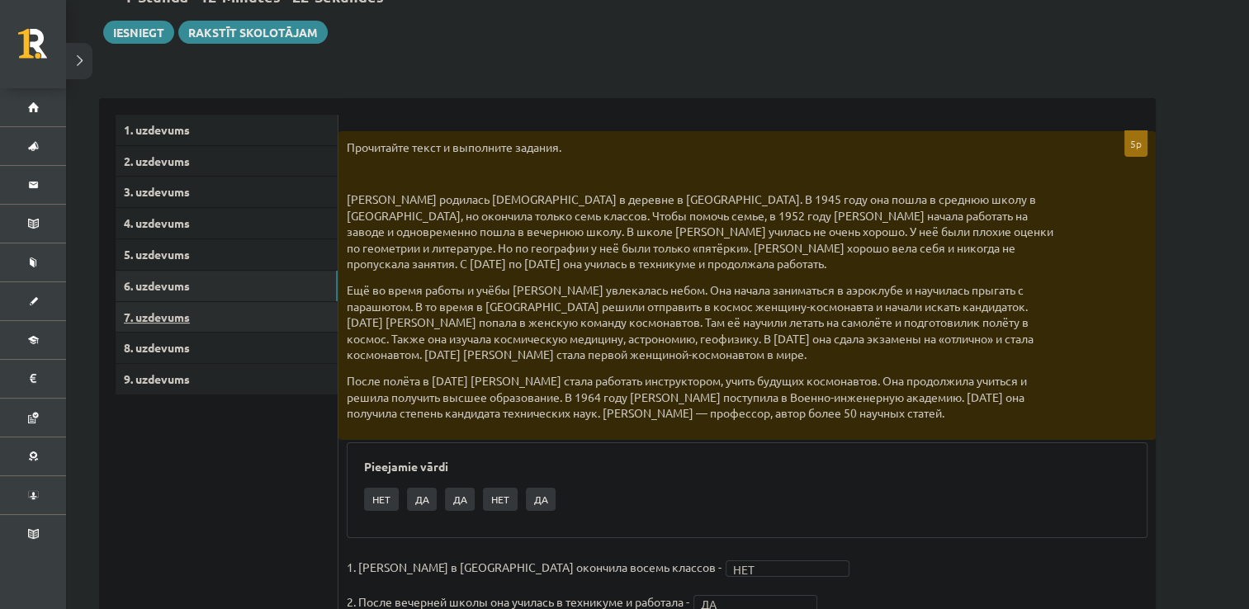
scroll to position [182, 0]
click at [182, 301] on link "7. uzdevums" at bounding box center [227, 316] width 222 height 31
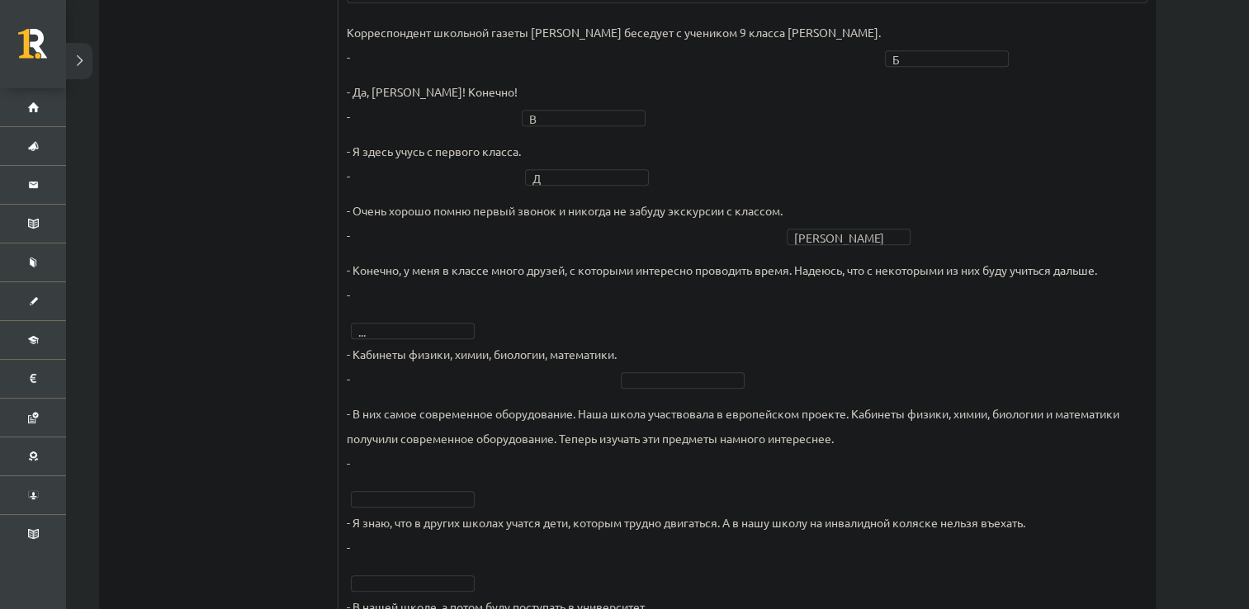
scroll to position [736, 0]
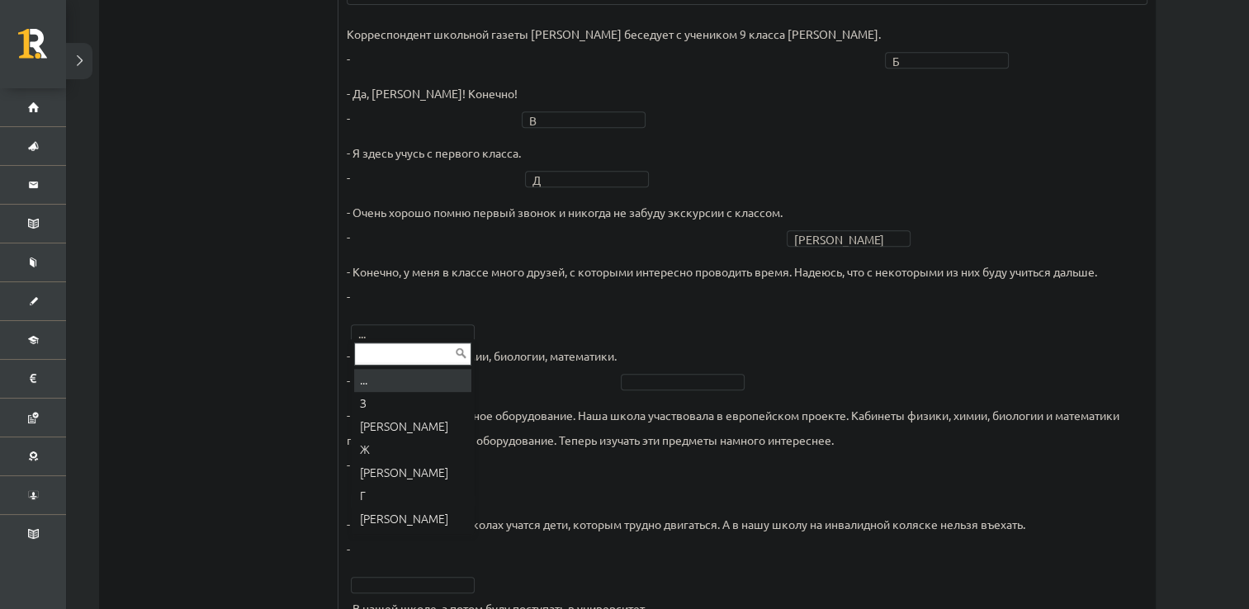
drag, startPoint x: 431, startPoint y: 366, endPoint x: 424, endPoint y: 355, distance: 13.1
click at [424, 355] on div "... З И Ж Е Г К" at bounding box center [413, 436] width 124 height 195
click at [424, 355] on input "text" at bounding box center [412, 354] width 117 height 23
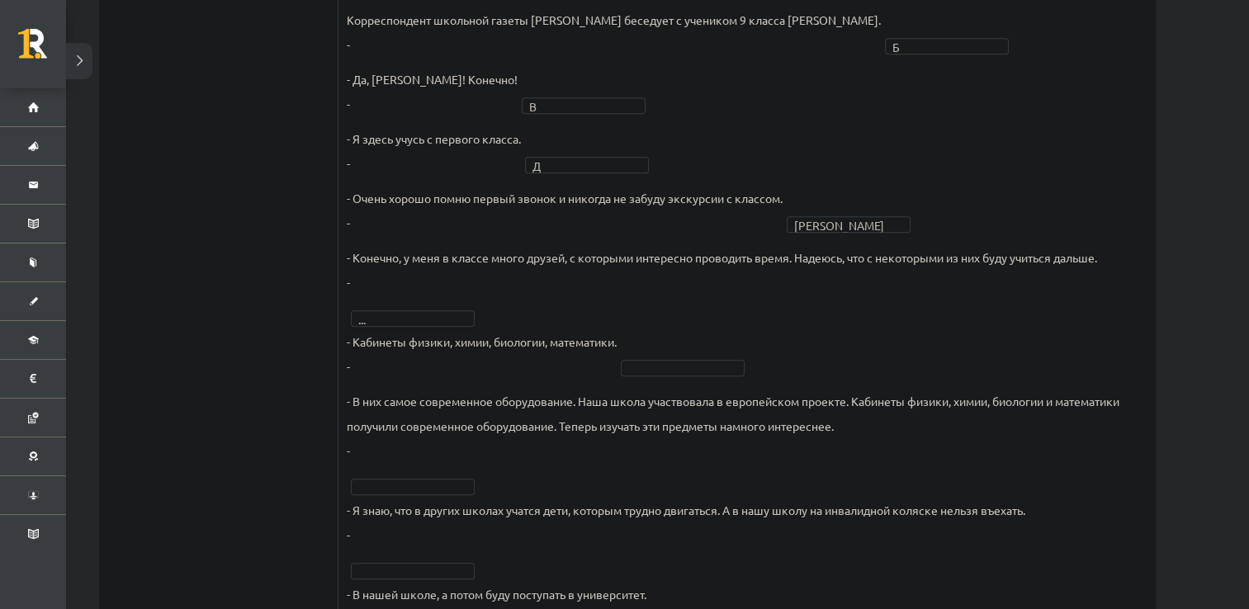
scroll to position [883, 0]
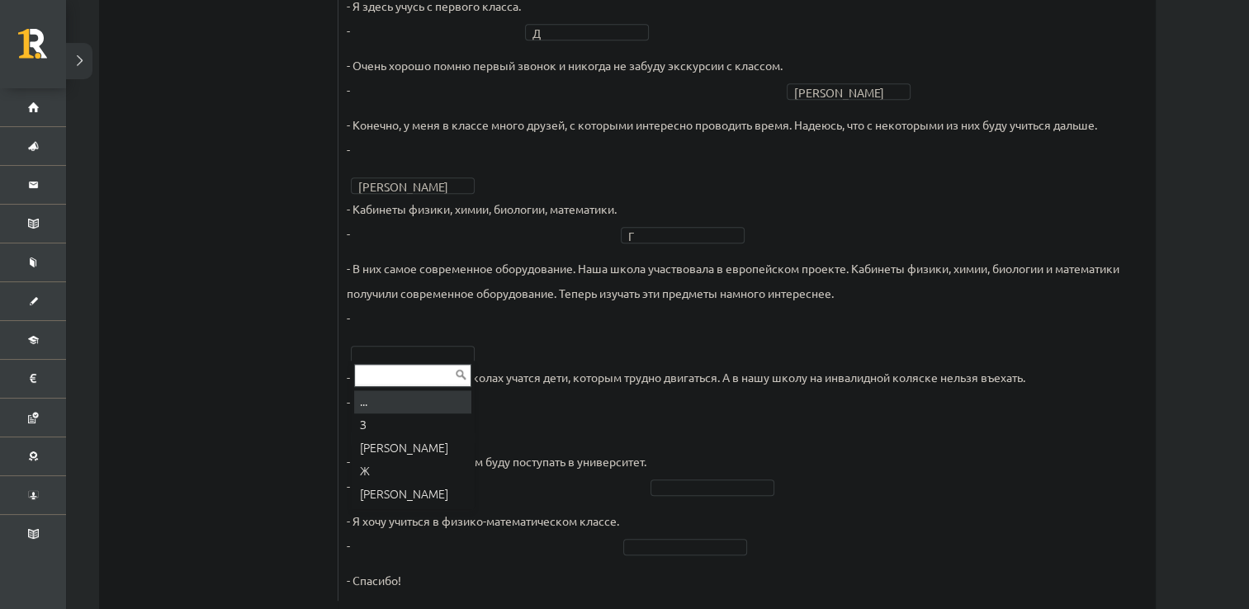
drag, startPoint x: 430, startPoint y: 358, endPoint x: 434, endPoint y: 399, distance: 41.4
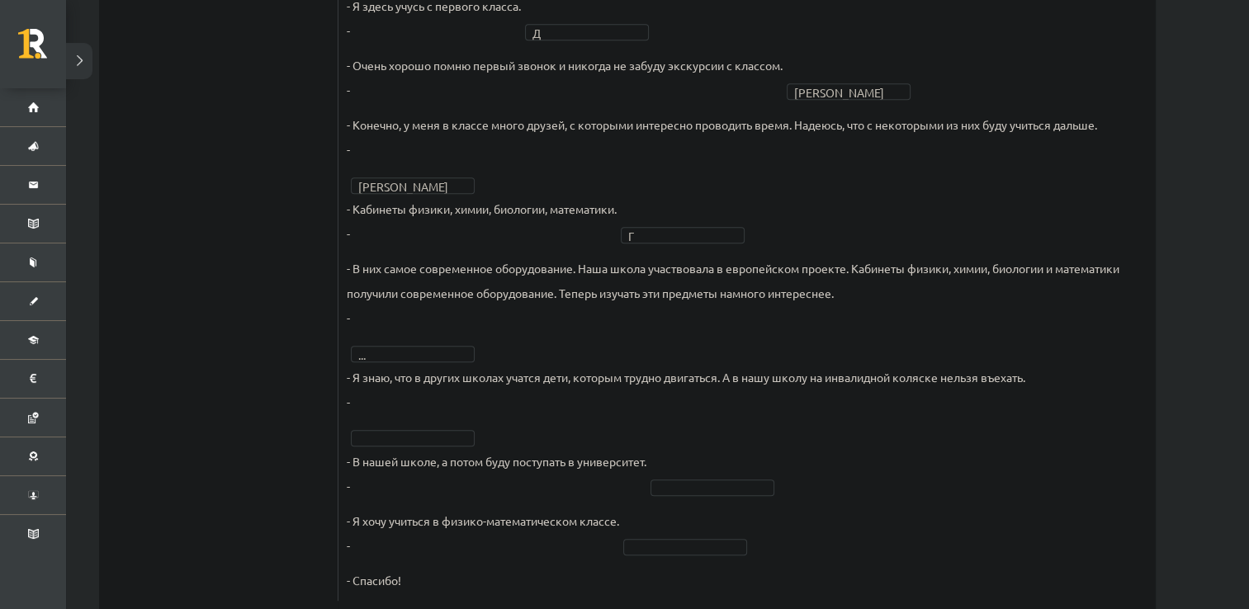
click at [434, 399] on p "- Я знаю, что в других школах учатся дети, которым трудно двигаться. А в нашу ш…" at bounding box center [686, 390] width 679 height 50
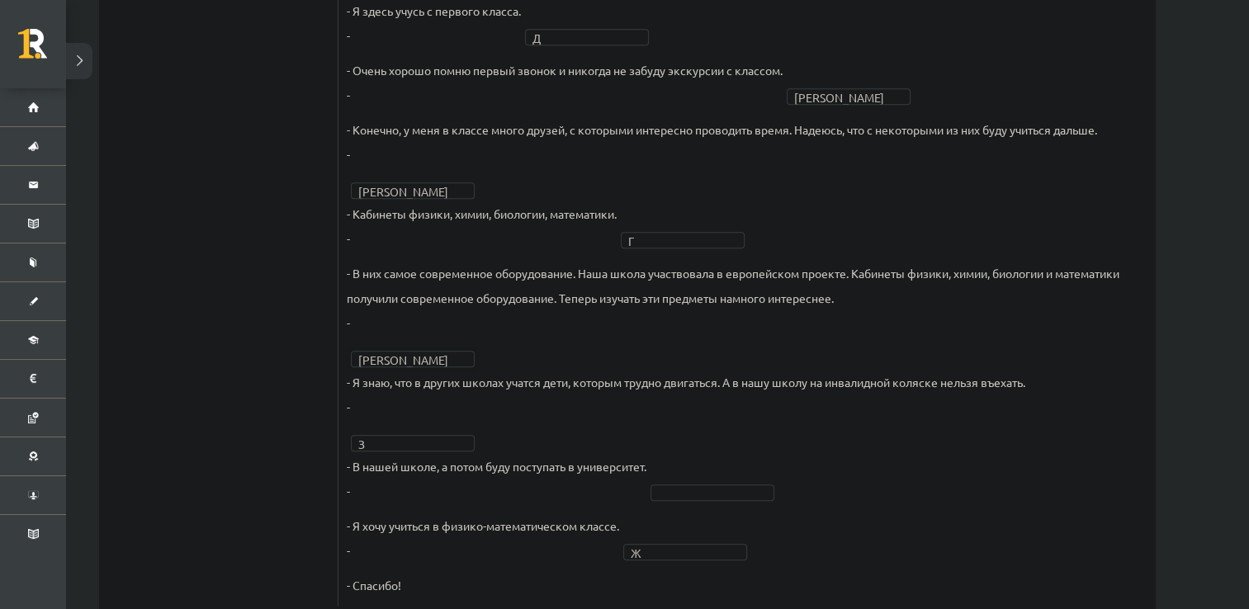
scroll to position [879, 0]
click at [386, 370] on p "- Я знаю, что в других школах учатся дети, которым трудно двигаться. А в нашу ш…" at bounding box center [686, 394] width 679 height 50
drag, startPoint x: 386, startPoint y: 370, endPoint x: 380, endPoint y: 346, distance: 24.8
click at [380, 346] on fieldset "Корреспондент школьной газеты Анна Берзиня беседует с учеником 9 класса Андреем…" at bounding box center [747, 238] width 801 height 718
drag, startPoint x: 380, startPoint y: 346, endPoint x: 483, endPoint y: 336, distance: 103.7
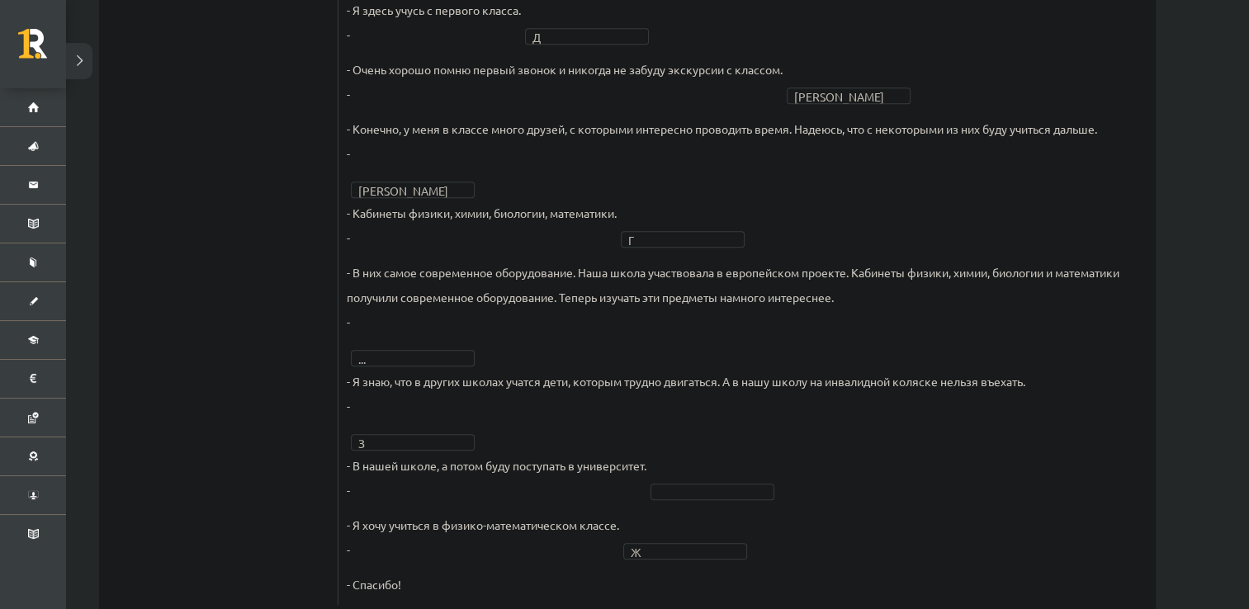
click at [483, 336] on fieldset "Корреспондент школьной газеты Анна Берзиня беседует с учеником 9 класса Андреем…" at bounding box center [747, 238] width 801 height 718
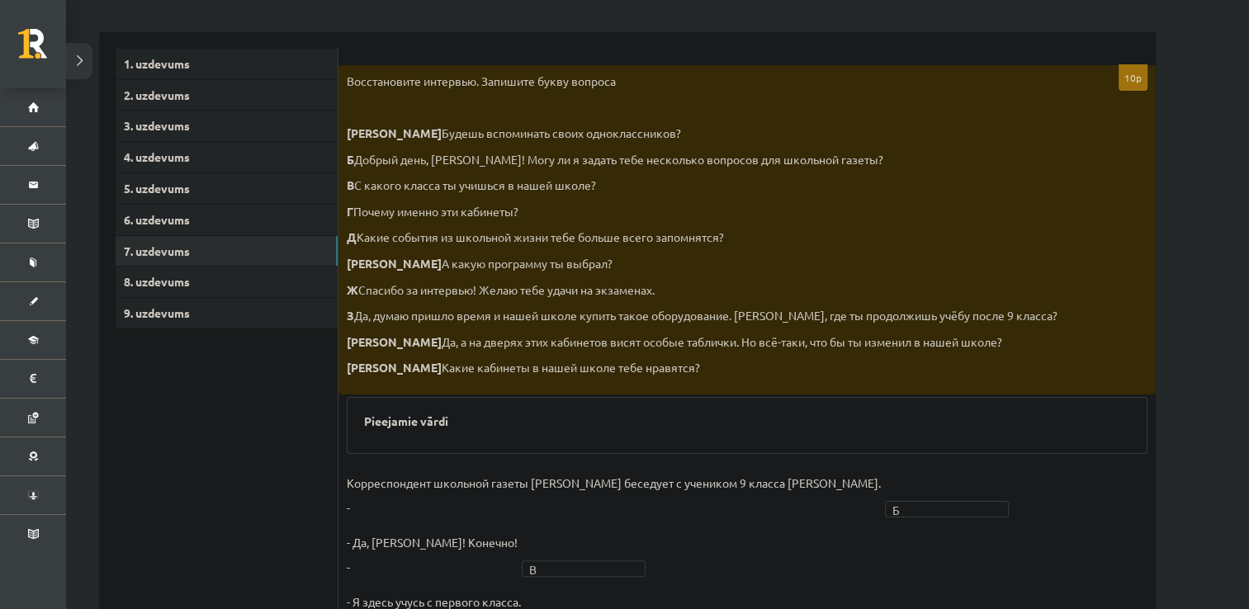
scroll to position [247, 0]
click at [160, 290] on link "8. uzdevums" at bounding box center [227, 283] width 222 height 31
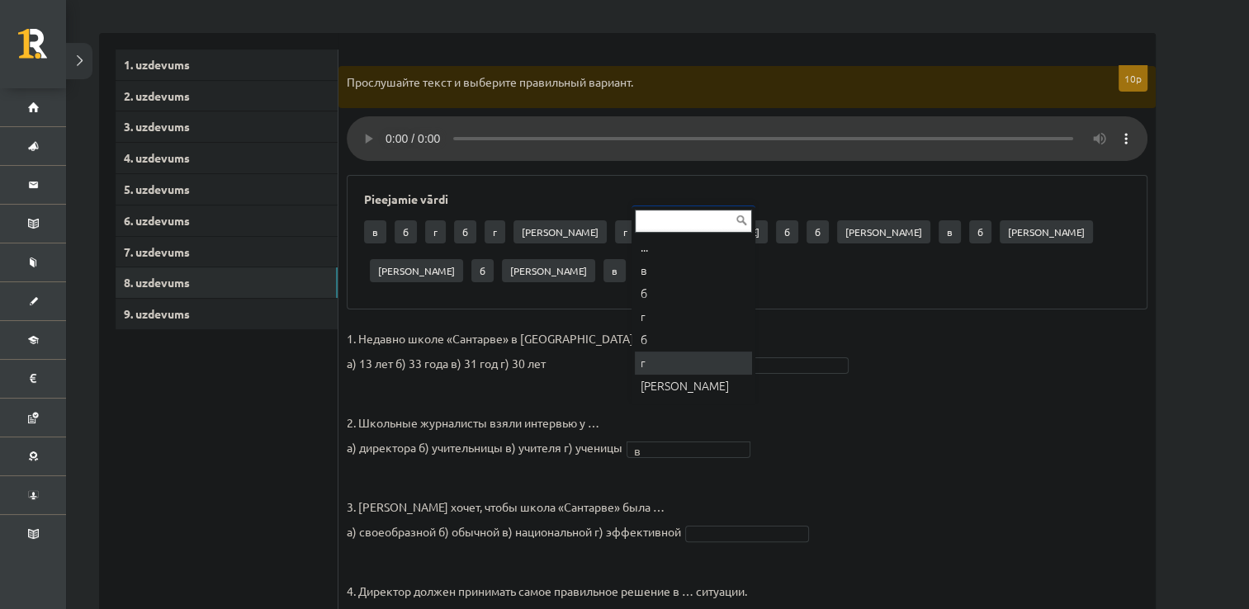
scroll to position [20, 0]
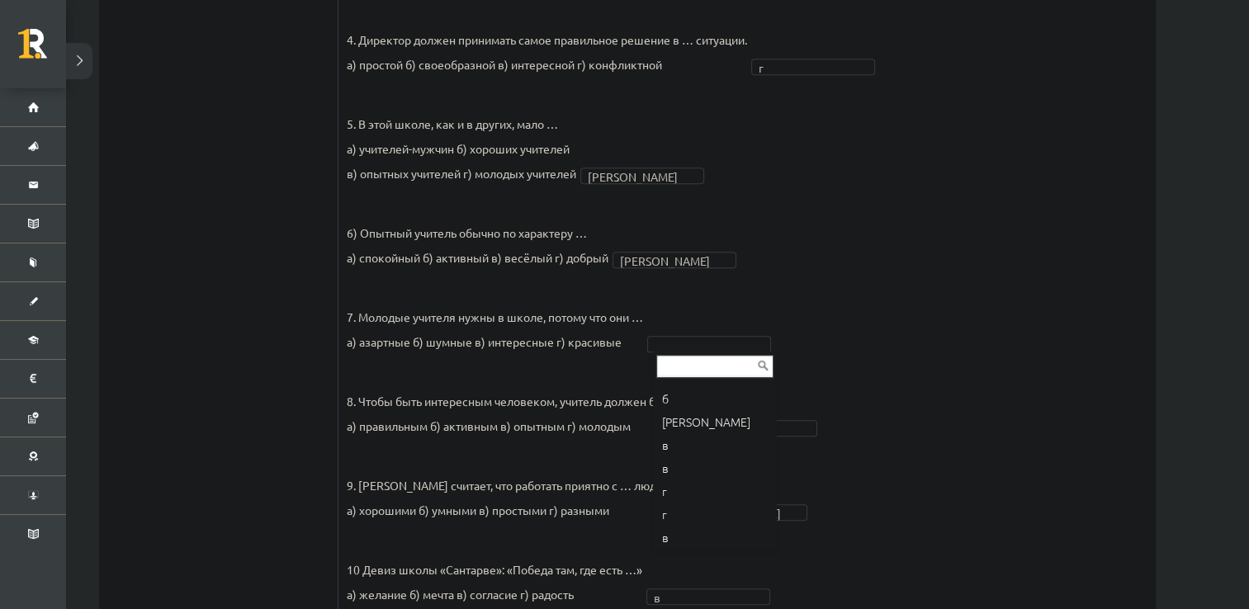
scroll to position [205, 0]
drag, startPoint x: 682, startPoint y: 421, endPoint x: 730, endPoint y: 421, distance: 47.9
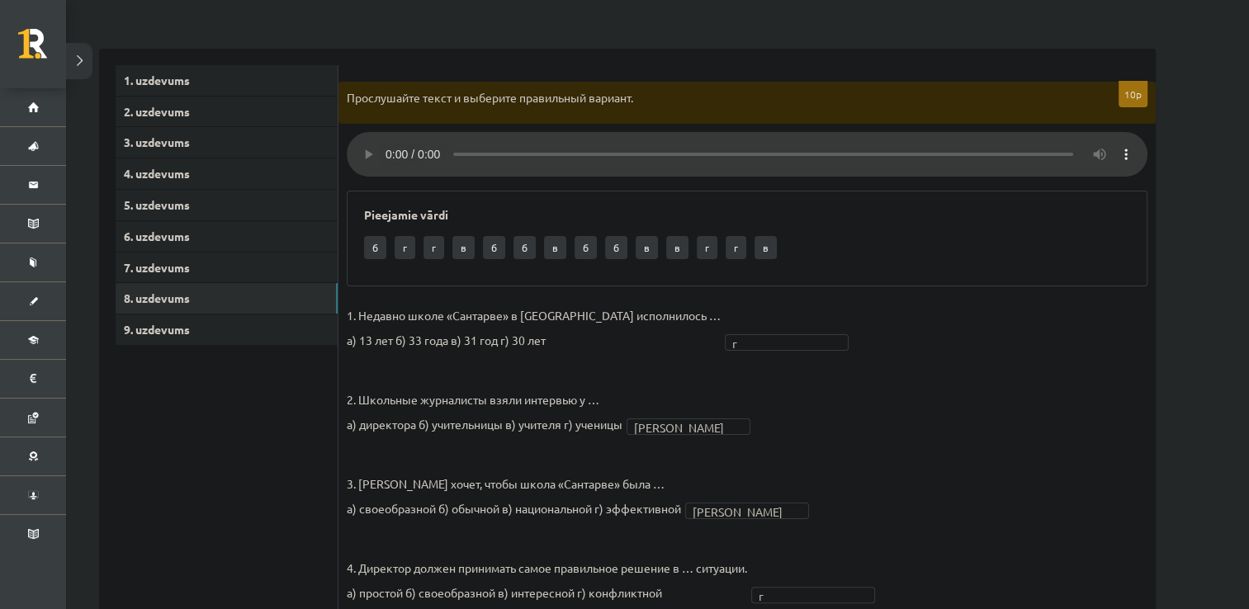
scroll to position [229, 0]
click at [304, 322] on link "9. uzdevums" at bounding box center [227, 332] width 222 height 31
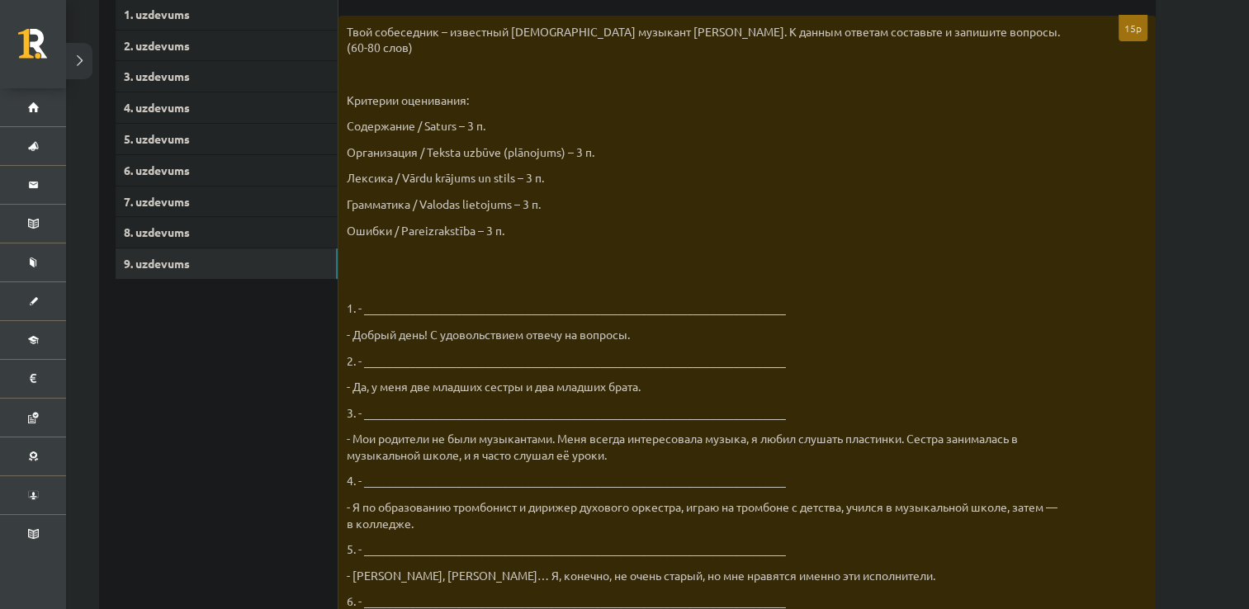
scroll to position [298, 0]
click at [494, 364] on p "2. - _________________________________________________________________________" at bounding box center [706, 361] width 718 height 17
click at [373, 358] on p "2. - _________________________________________________________________________" at bounding box center [706, 361] width 718 height 17
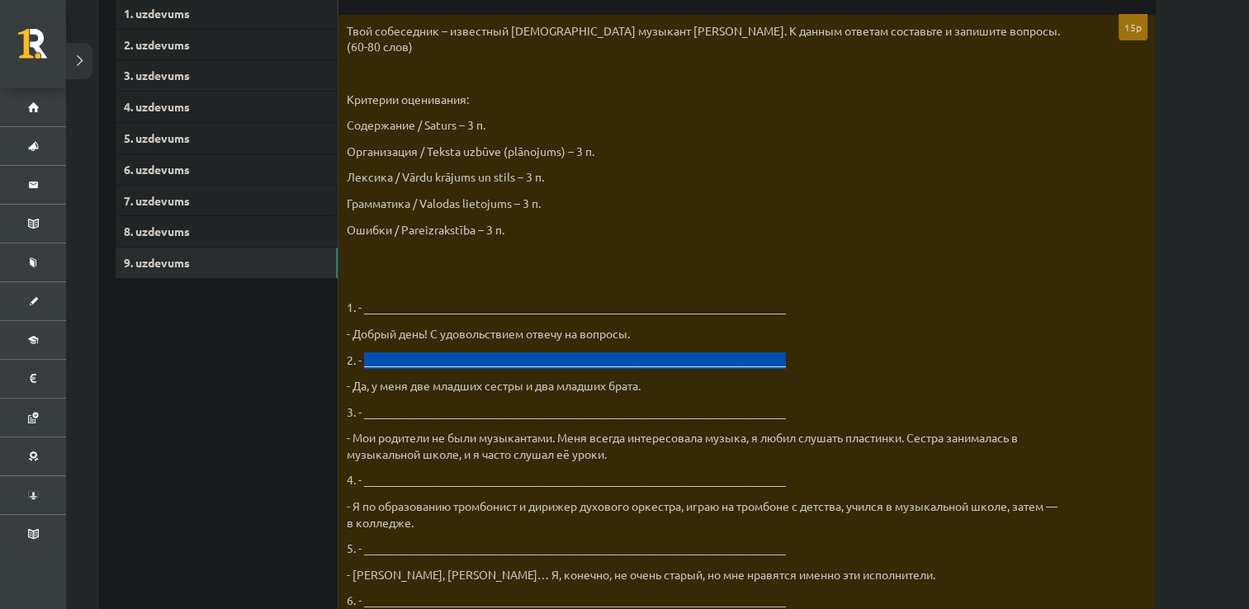
click at [373, 358] on p "2. - _________________________________________________________________________" at bounding box center [706, 361] width 718 height 17
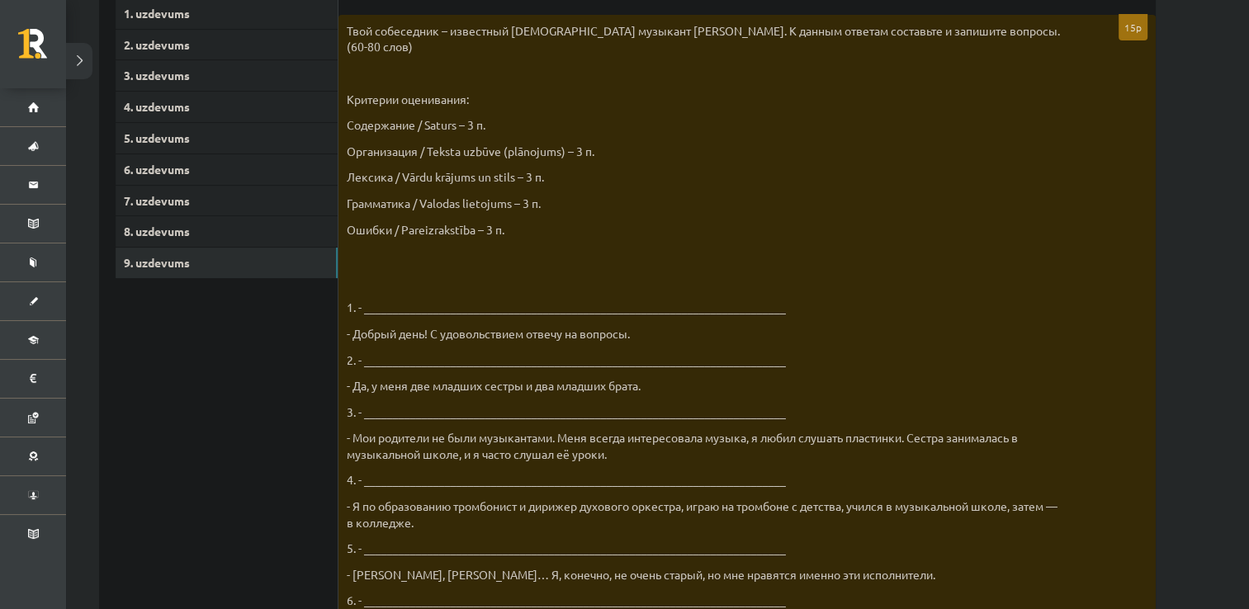
click at [819, 107] on div "Твой собеседник – известный латвийский музыкант Интарс Бусулис. К данным ответа…" at bounding box center [748, 447] width 818 height 864
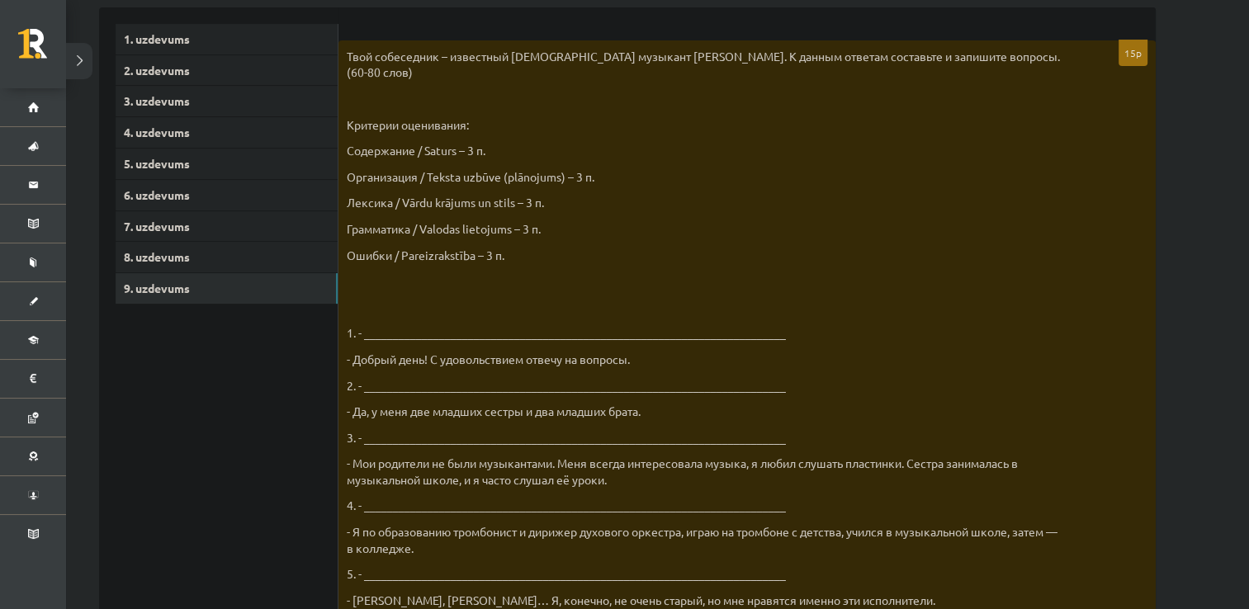
scroll to position [332, 0]
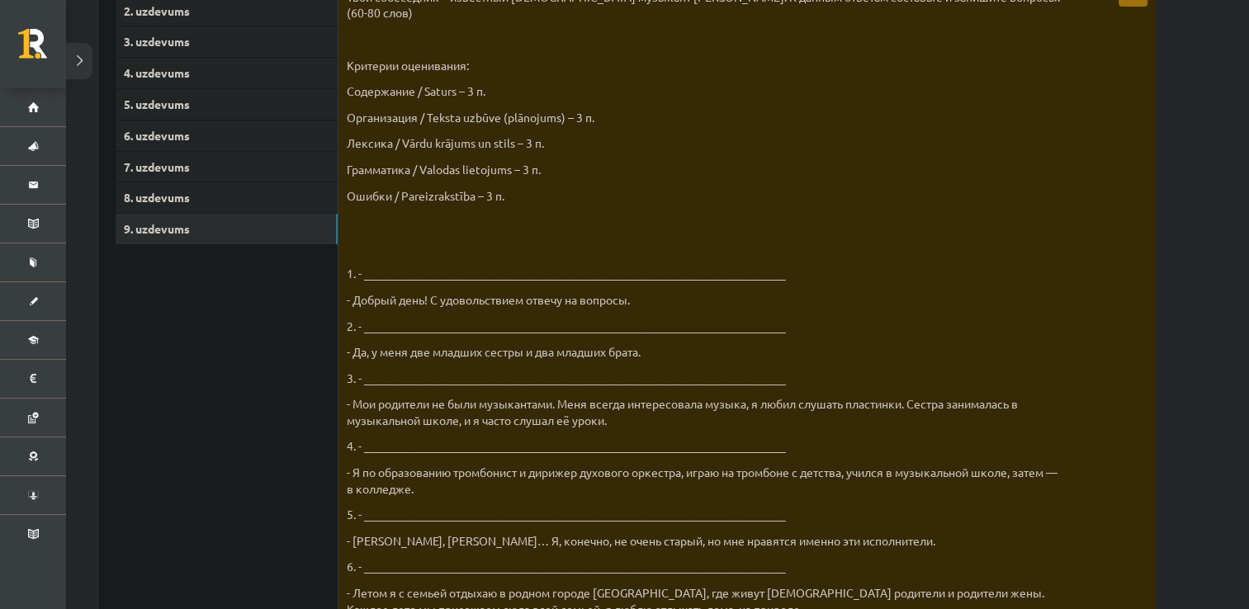
click at [378, 325] on p "2. - _________________________________________________________________________" at bounding box center [706, 327] width 718 height 17
click at [369, 268] on p "1. - _________________________________________________________________________" at bounding box center [706, 274] width 718 height 17
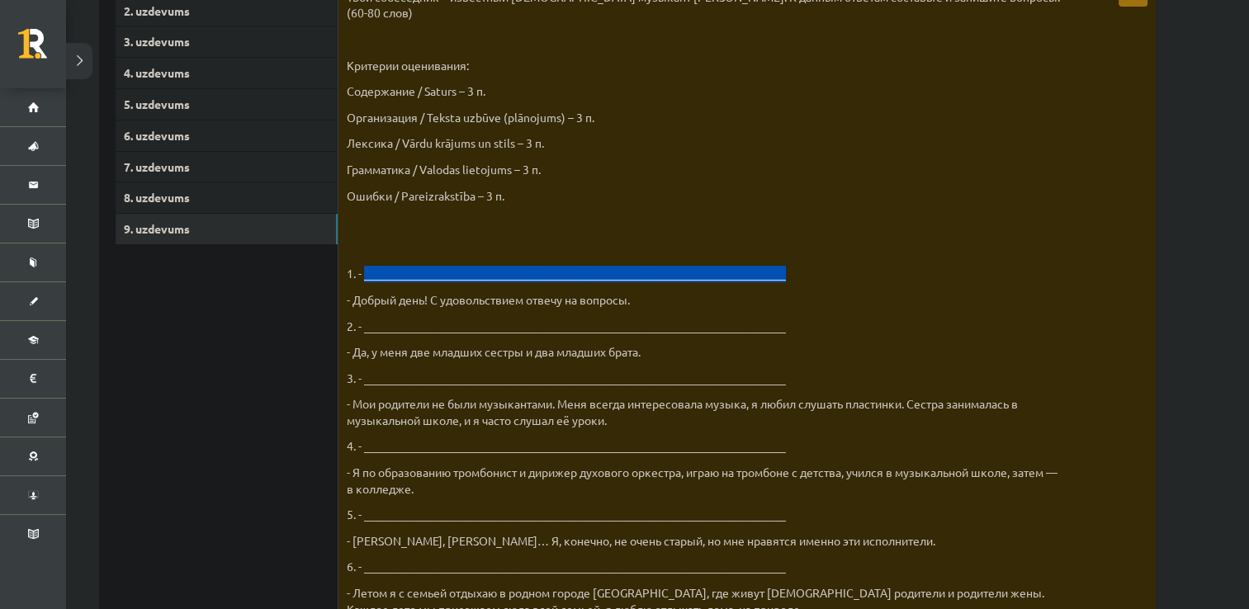
click at [369, 268] on p "1. - _________________________________________________________________________" at bounding box center [706, 274] width 718 height 17
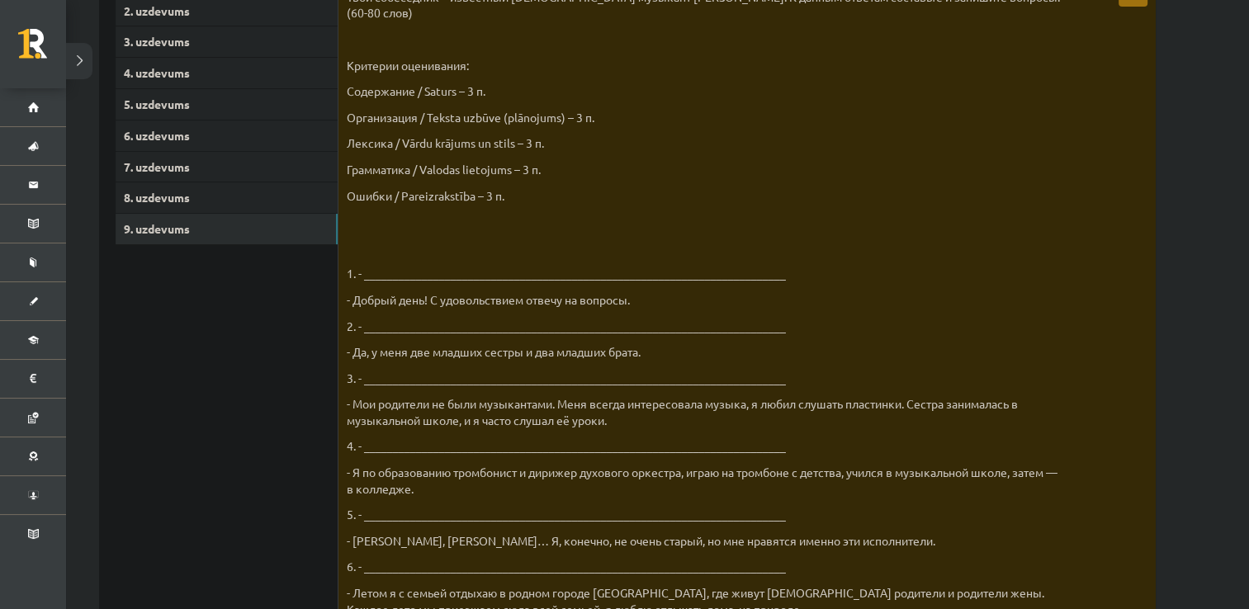
drag, startPoint x: 369, startPoint y: 268, endPoint x: 530, endPoint y: 206, distance: 172.2
click at [530, 206] on div "Твой собеседник – известный латвийский музыкант Интарс Бусулис. К данным ответа…" at bounding box center [748, 413] width 818 height 864
click at [367, 273] on p "1. - _________________________________________________________________________" at bounding box center [706, 274] width 718 height 17
click at [368, 274] on p "1. - _________________________________________________________________________" at bounding box center [706, 274] width 718 height 17
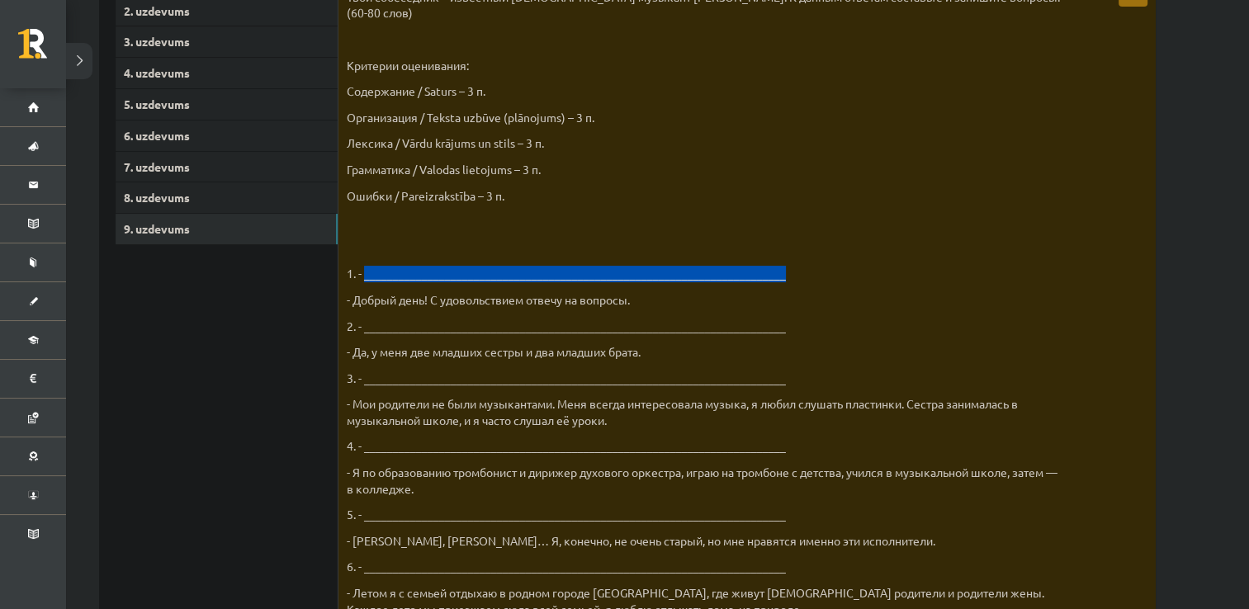
click at [368, 274] on p "1. - _________________________________________________________________________" at bounding box center [706, 274] width 718 height 17
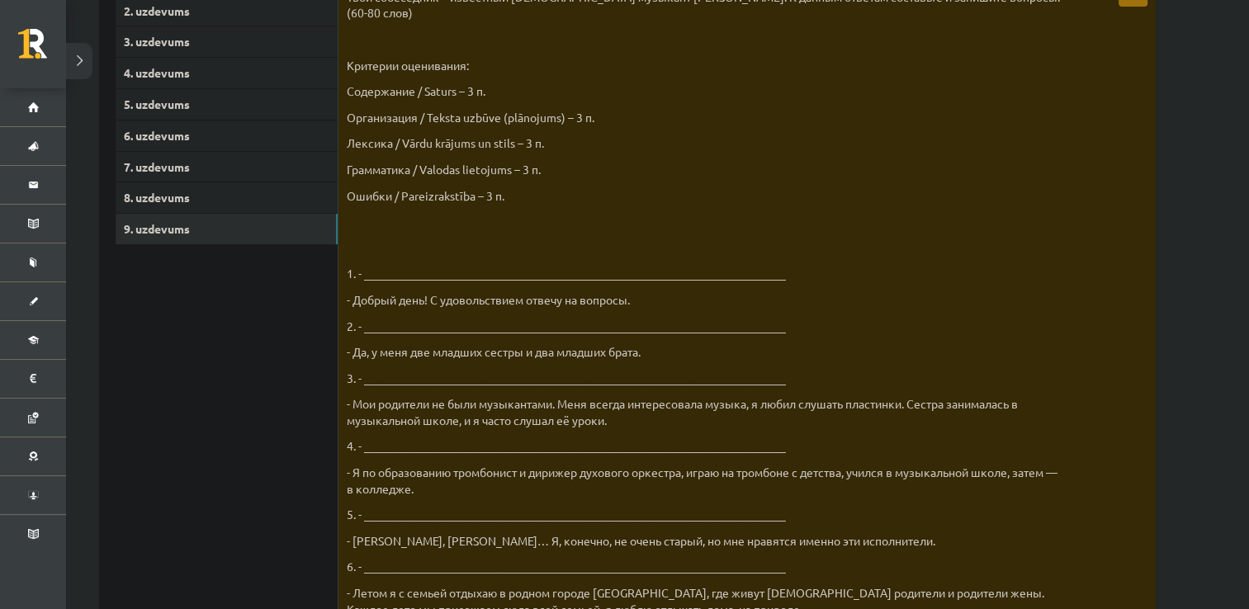
click at [504, 243] on p at bounding box center [706, 248] width 718 height 17
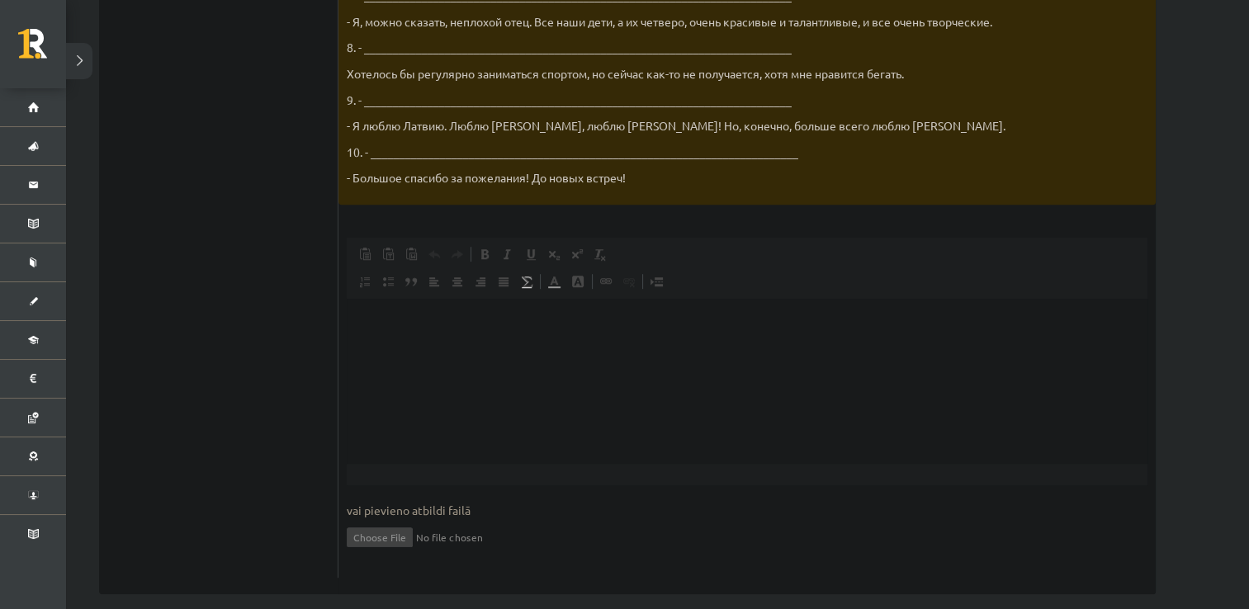
scroll to position [990, 0]
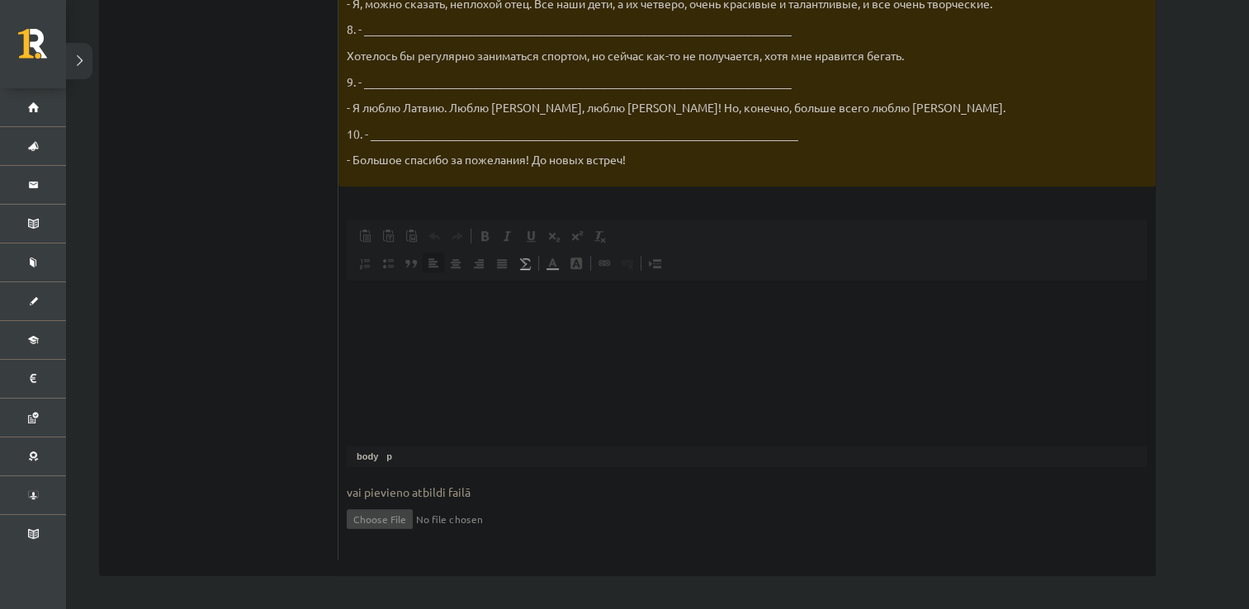
click at [405, 330] on html at bounding box center [747, 306] width 801 height 50
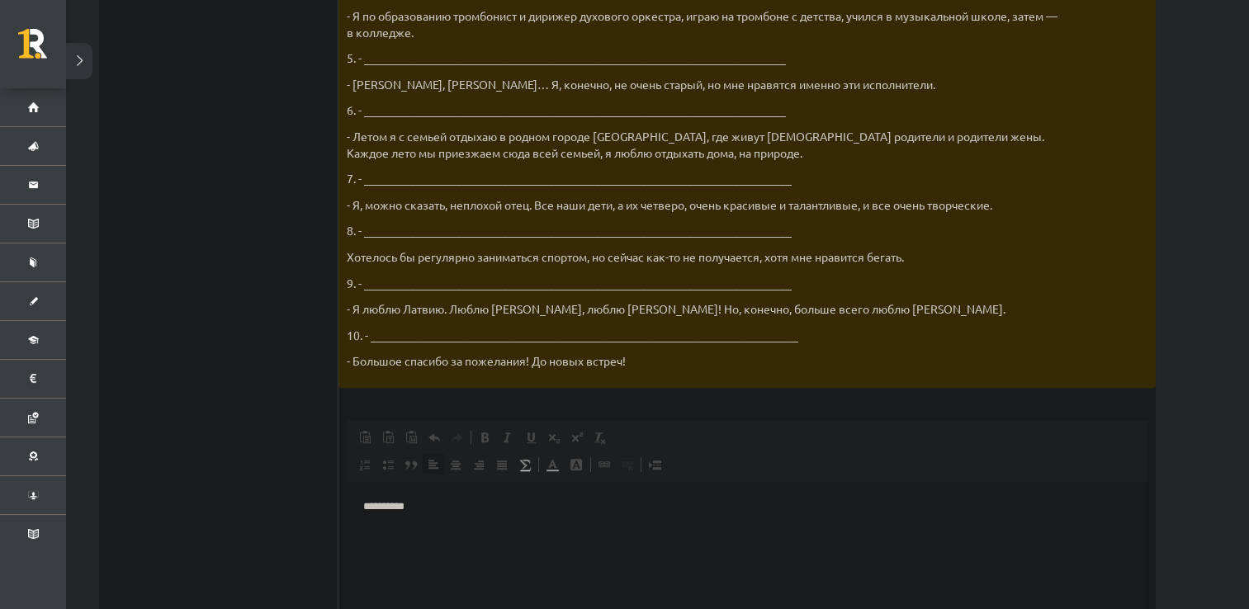
scroll to position [797, 0]
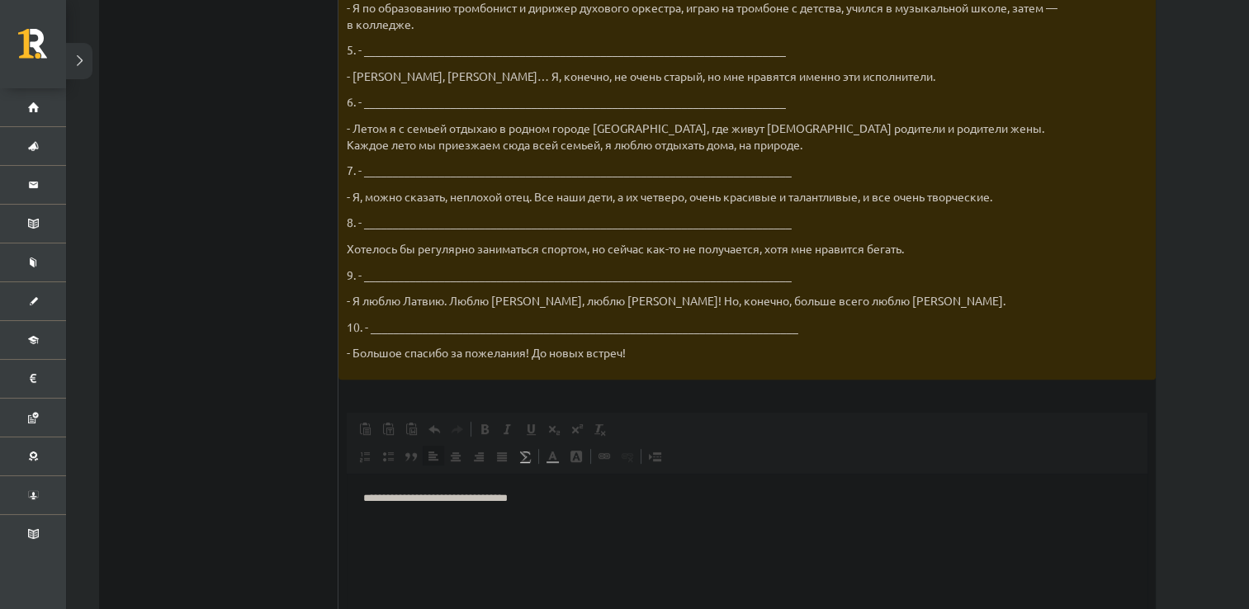
click at [482, 500] on p "**********" at bounding box center [747, 499] width 768 height 17
click at [485, 498] on p "**********" at bounding box center [747, 499] width 768 height 17
click at [529, 494] on p "**********" at bounding box center [747, 499] width 768 height 17
click at [420, 498] on p "**********" at bounding box center [747, 499] width 768 height 17
click at [529, 501] on p "**********" at bounding box center [747, 499] width 768 height 17
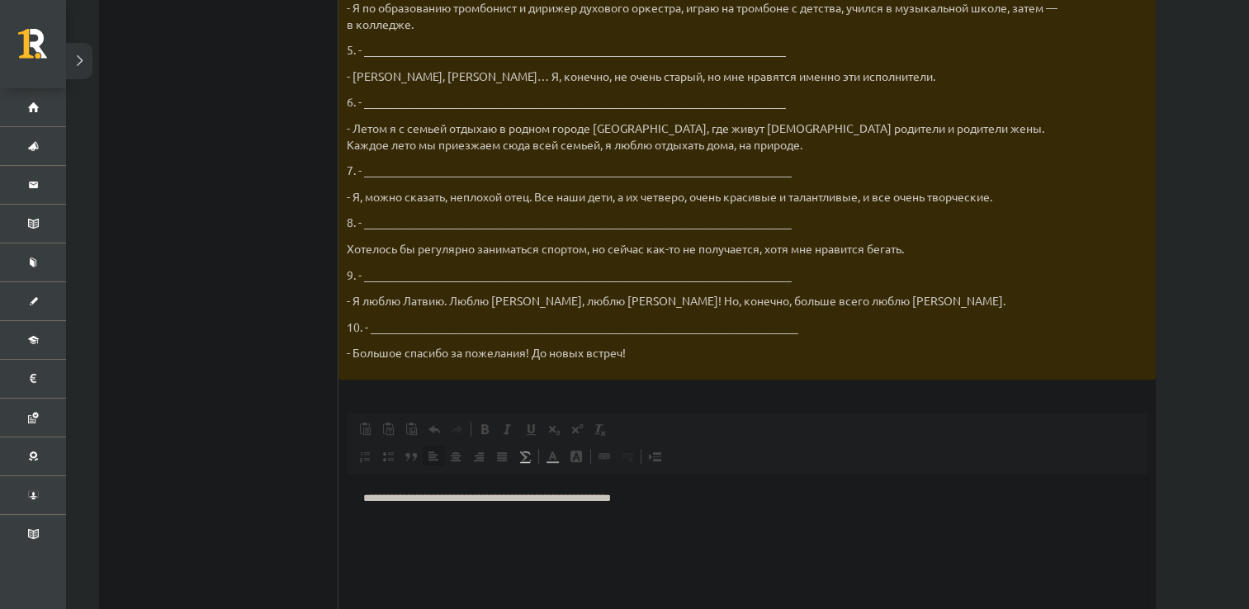
click at [612, 500] on p "**********" at bounding box center [747, 499] width 768 height 17
click at [647, 498] on p "**********" at bounding box center [747, 499] width 768 height 17
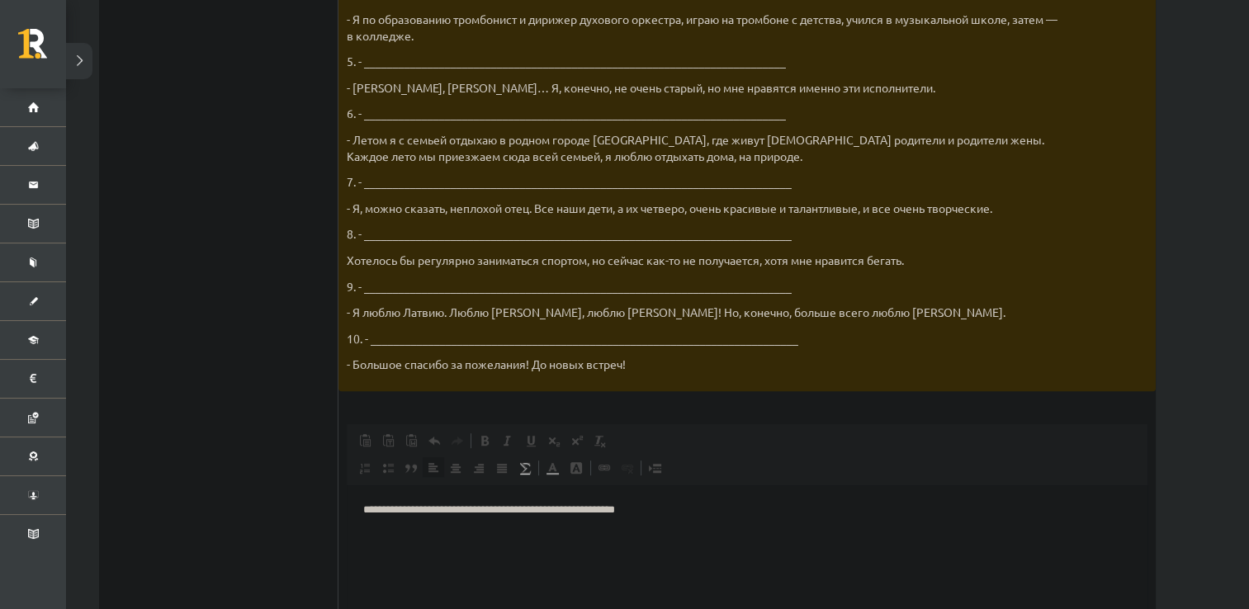
scroll to position [786, 0]
click at [360, 500] on html "**********" at bounding box center [747, 510] width 801 height 50
click at [690, 499] on html "**********" at bounding box center [747, 510] width 801 height 50
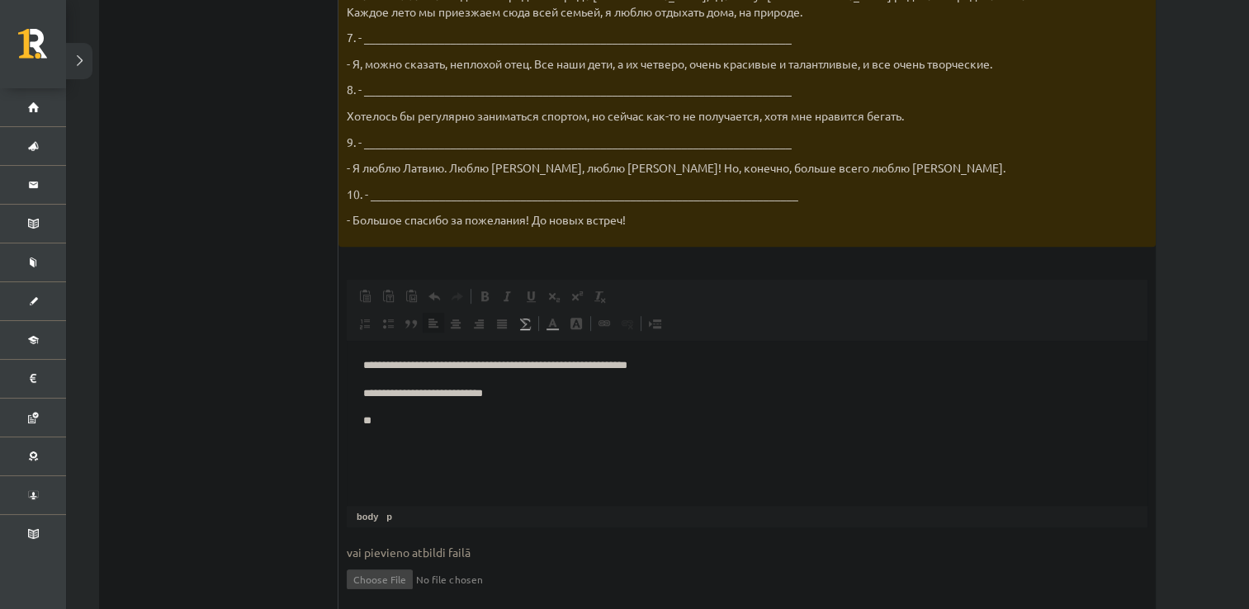
scroll to position [966, 0]
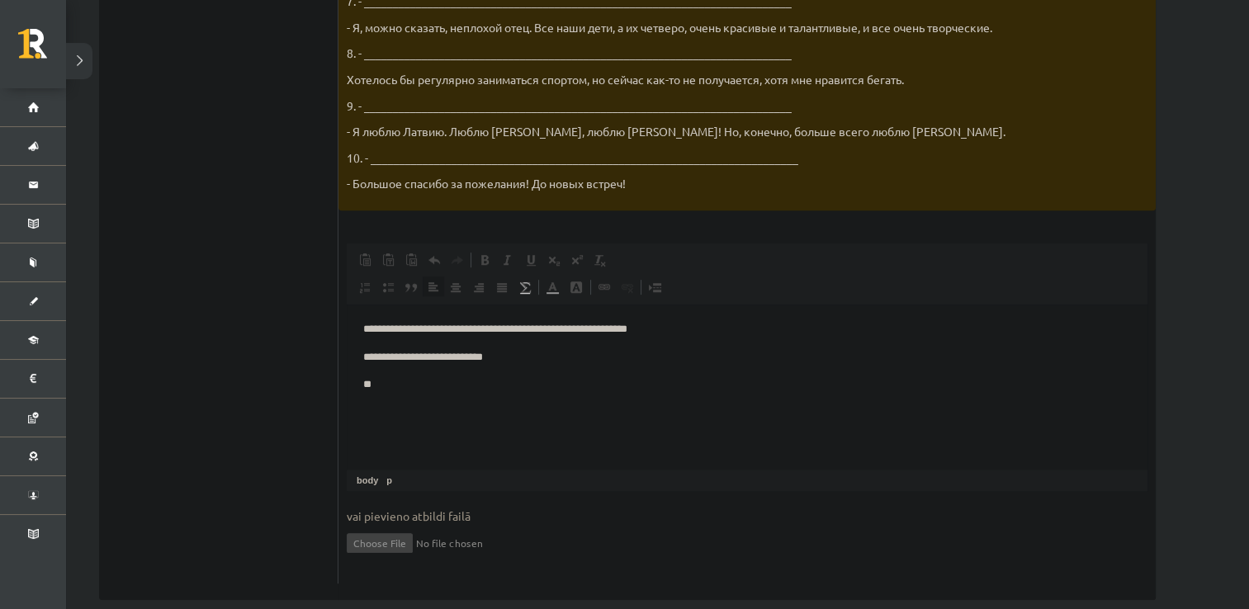
click at [490, 358] on p "**********" at bounding box center [747, 357] width 768 height 17
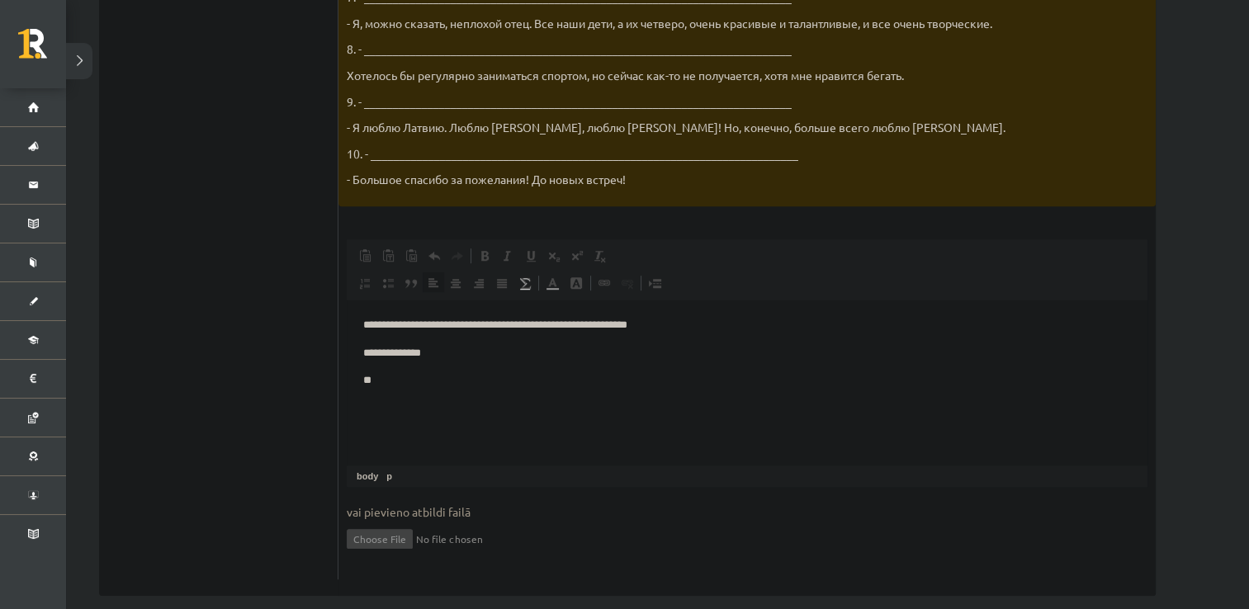
scroll to position [990, 0]
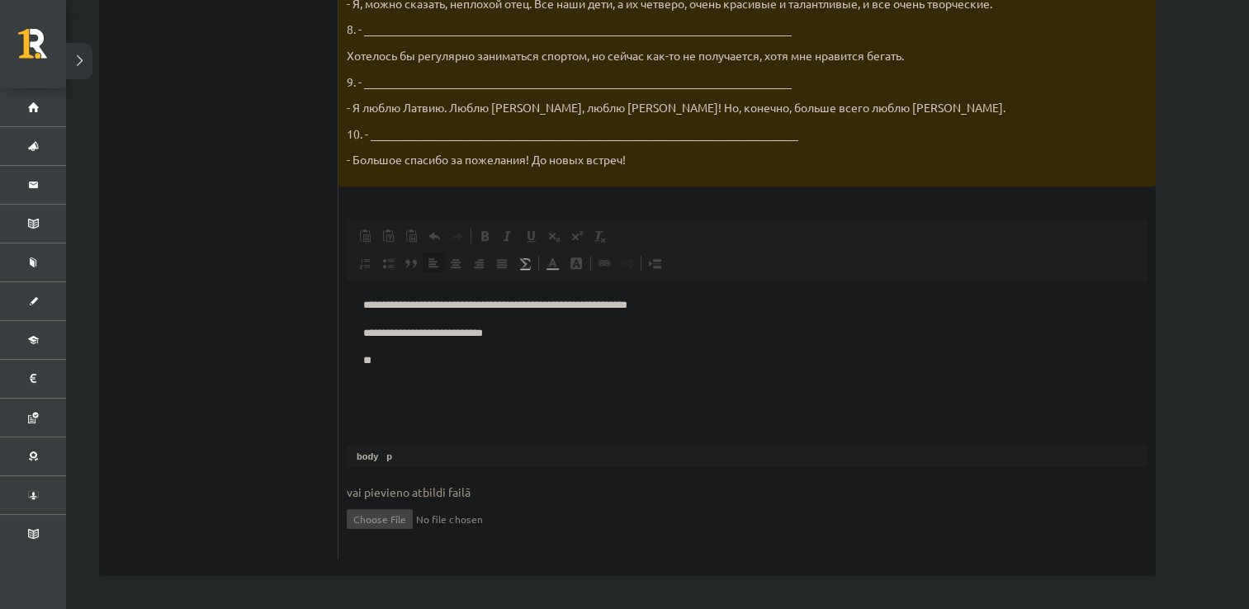
click at [373, 363] on p "**" at bounding box center [747, 361] width 768 height 17
click at [660, 305] on p "**********" at bounding box center [747, 305] width 768 height 17
click at [398, 359] on p "**" at bounding box center [747, 361] width 768 height 17
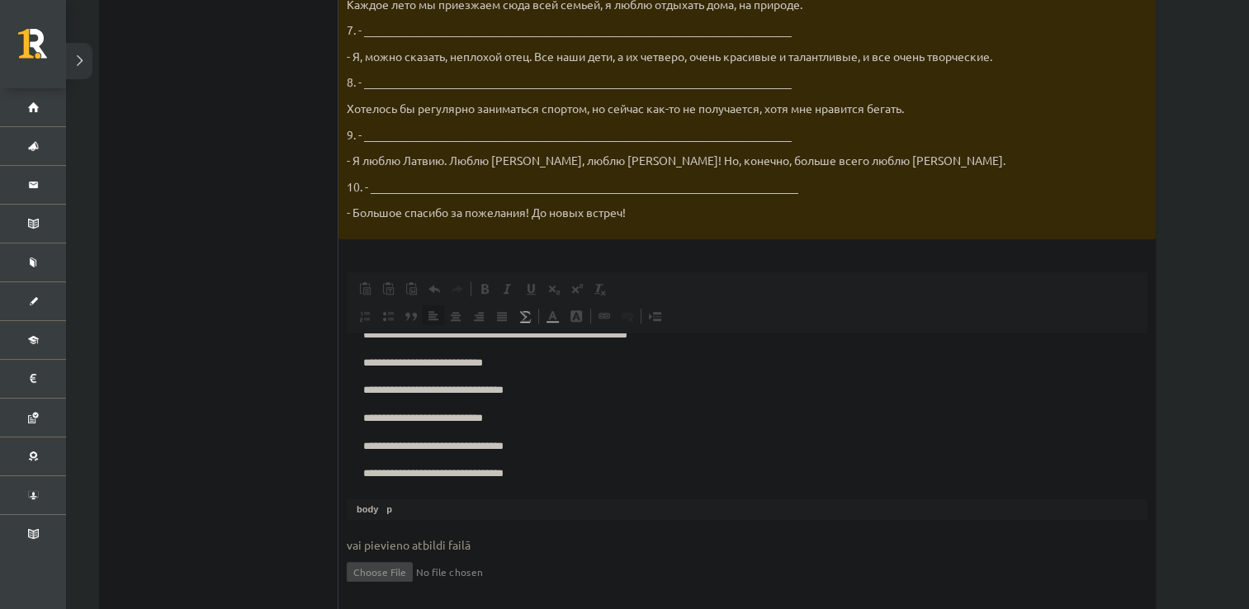
scroll to position [33, 0]
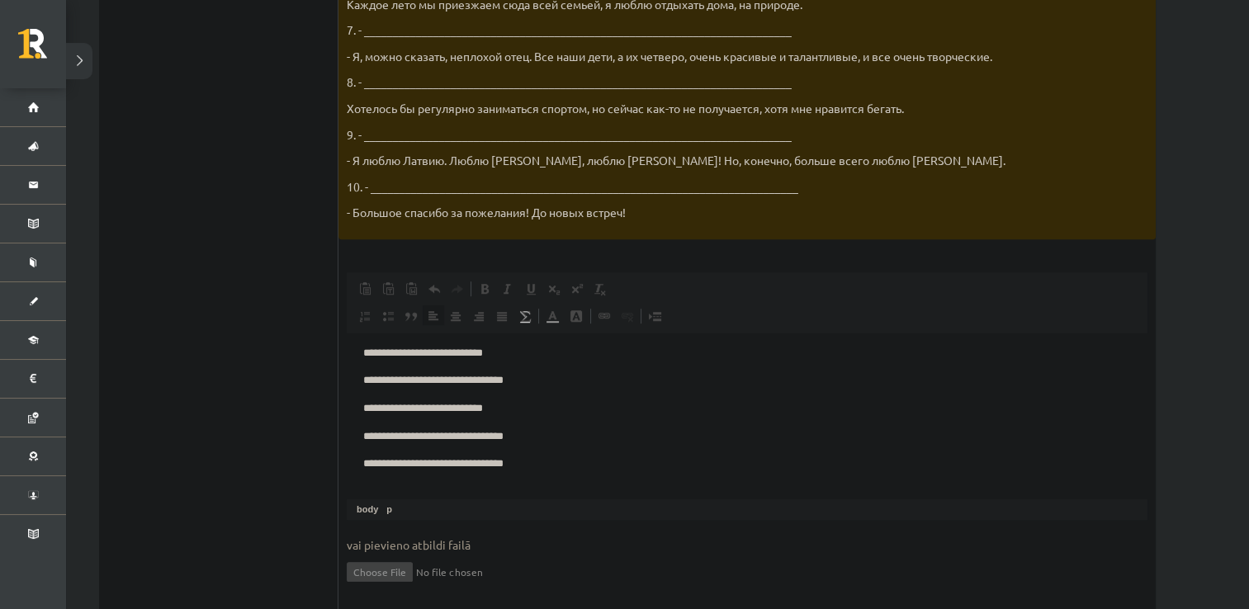
click at [373, 462] on p "**********" at bounding box center [741, 464] width 756 height 17
click at [485, 463] on p "**********" at bounding box center [741, 464] width 756 height 17
click at [532, 463] on p "**********" at bounding box center [741, 464] width 756 height 17
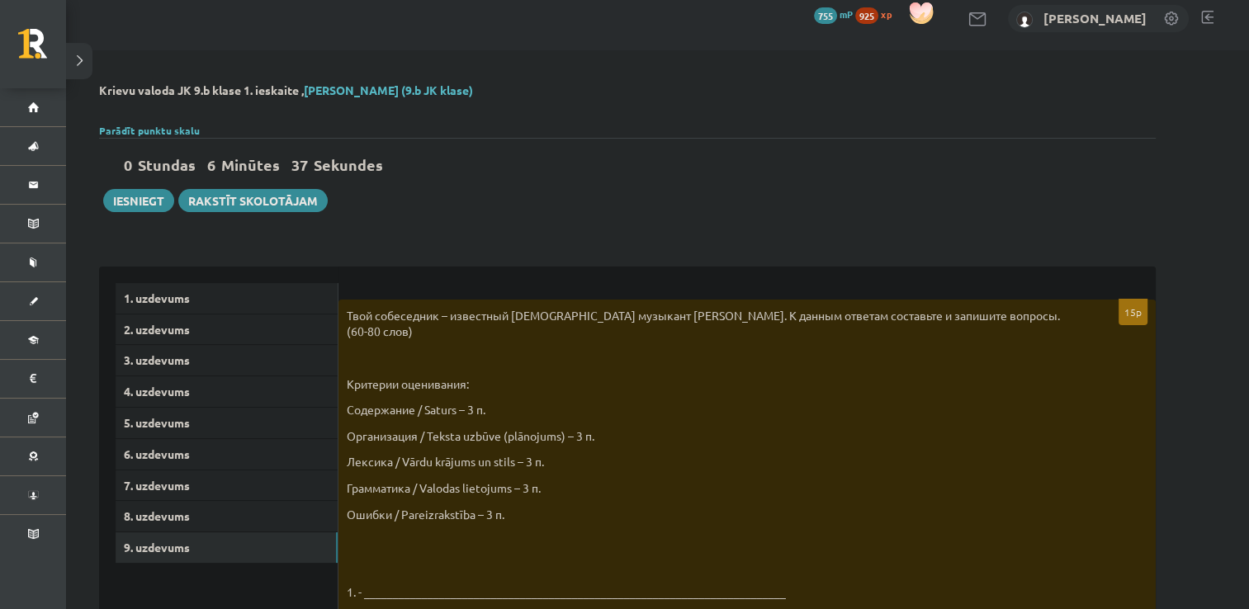
scroll to position [0, 0]
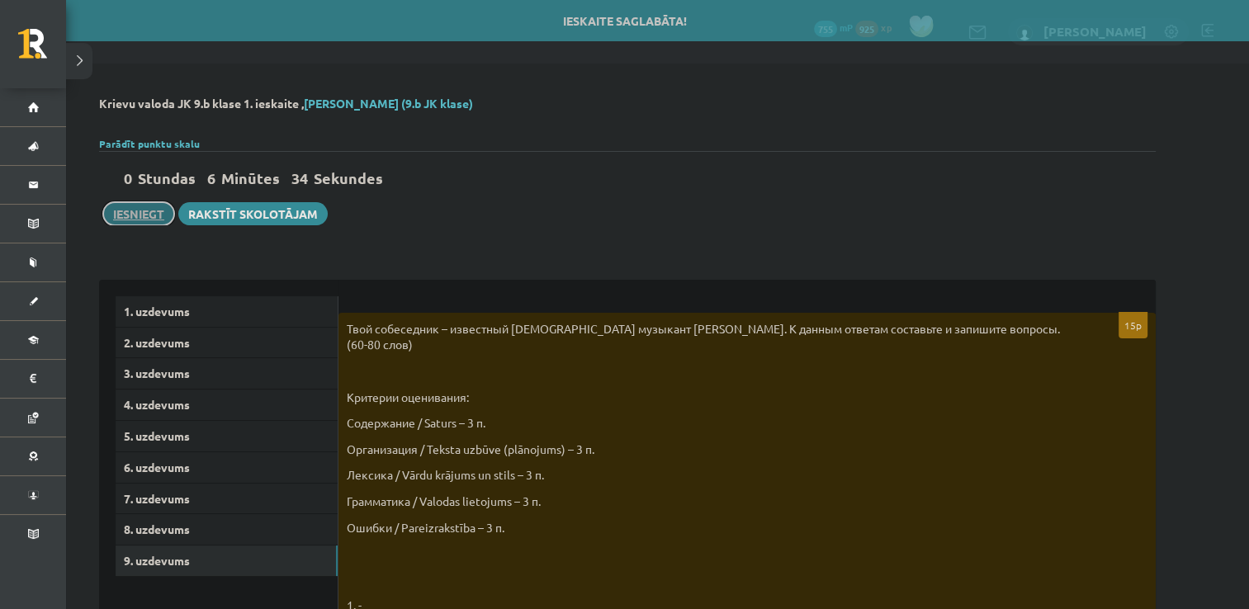
click at [140, 207] on button "Iesniegt" at bounding box center [138, 213] width 71 height 23
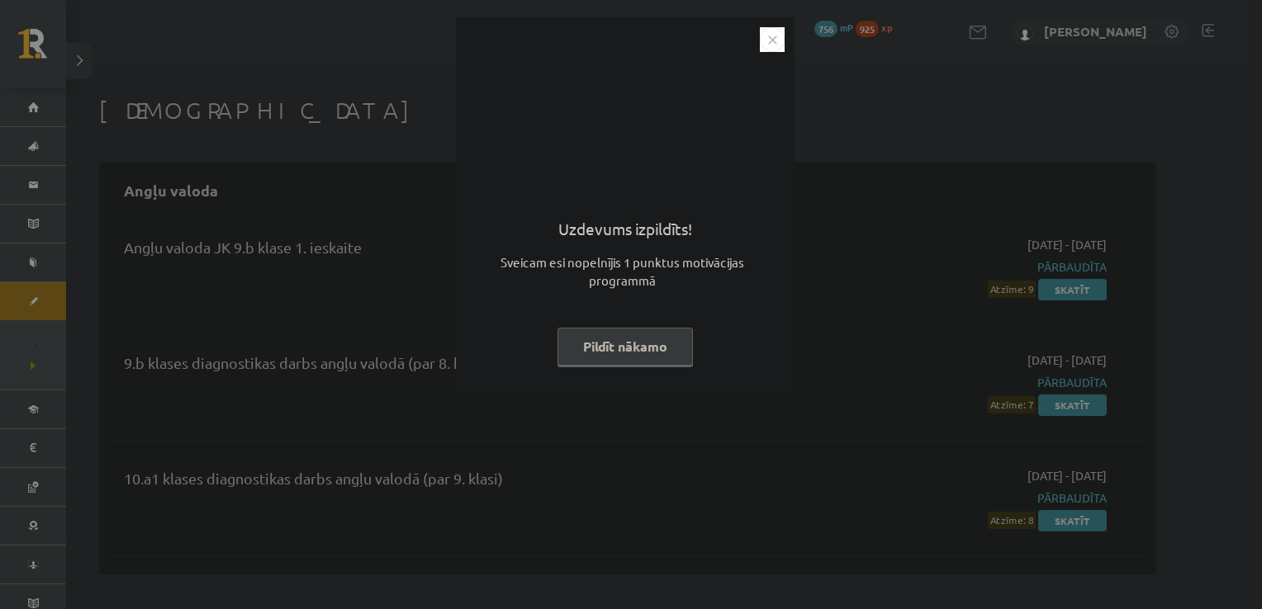
click at [595, 358] on button "Pildīt nākamo" at bounding box center [624, 347] width 135 height 38
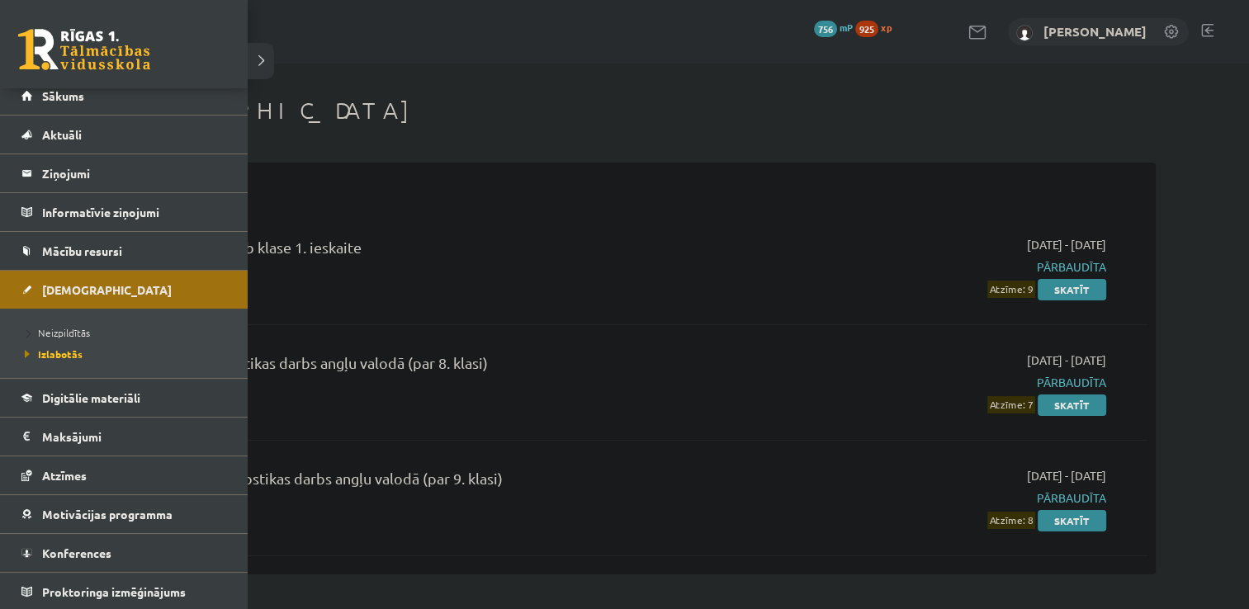
scroll to position [11, 0]
click at [142, 516] on span "Motivācijas programma" at bounding box center [107, 515] width 130 height 15
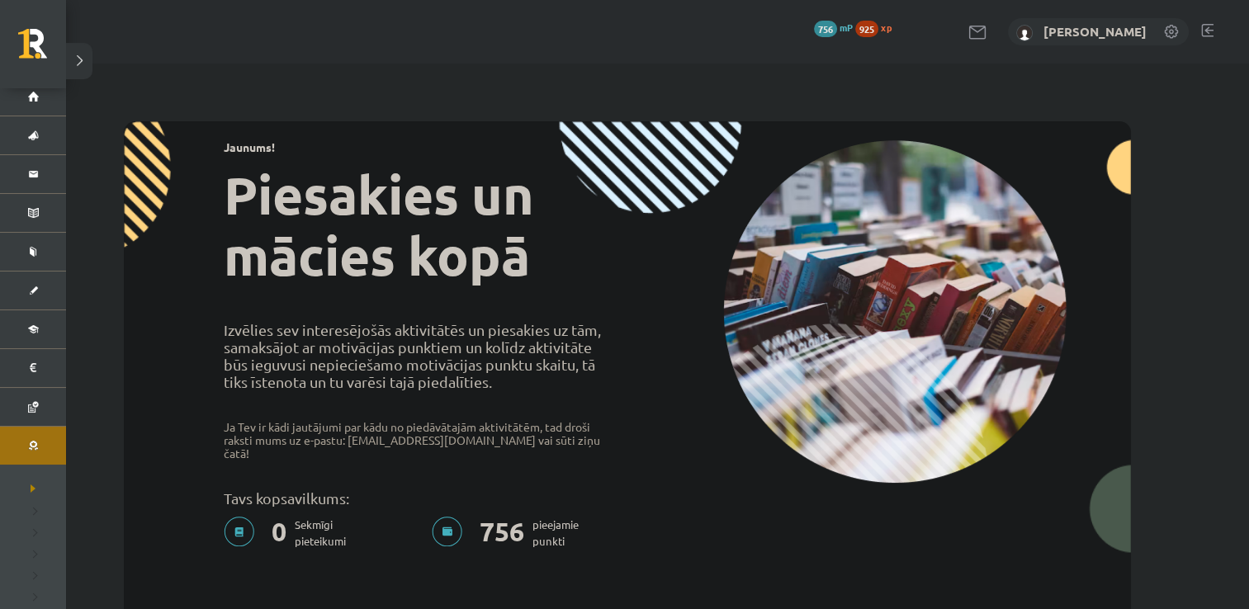
click at [826, 31] on span "756" at bounding box center [825, 29] width 23 height 17
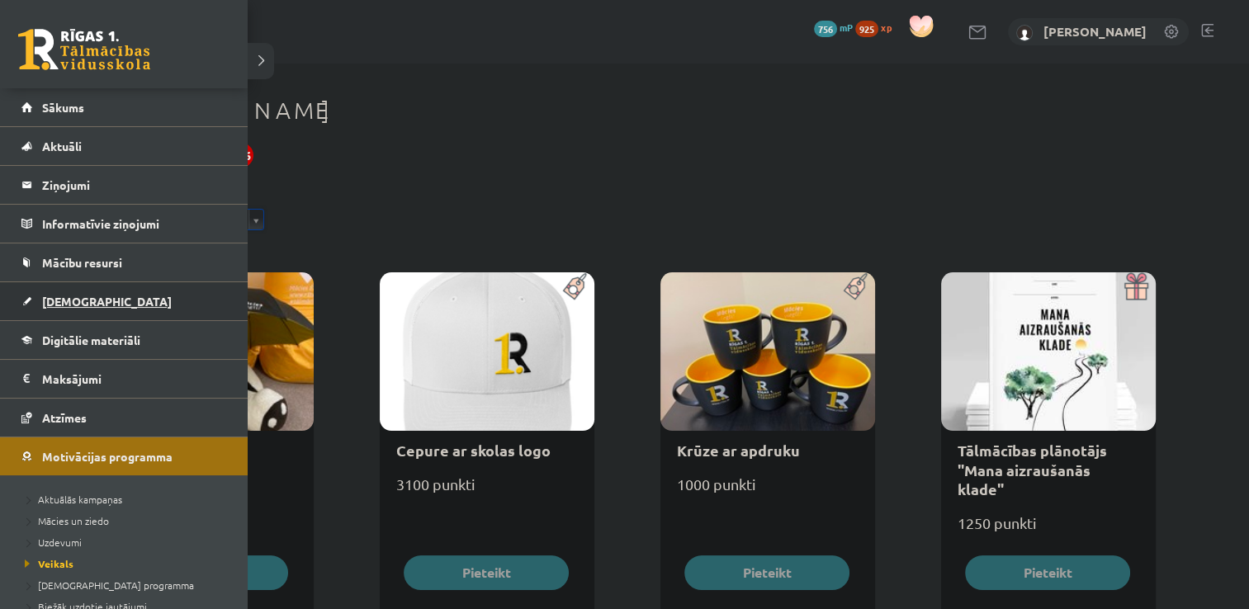
click at [65, 291] on link "[DEMOGRAPHIC_DATA]" at bounding box center [124, 301] width 206 height 38
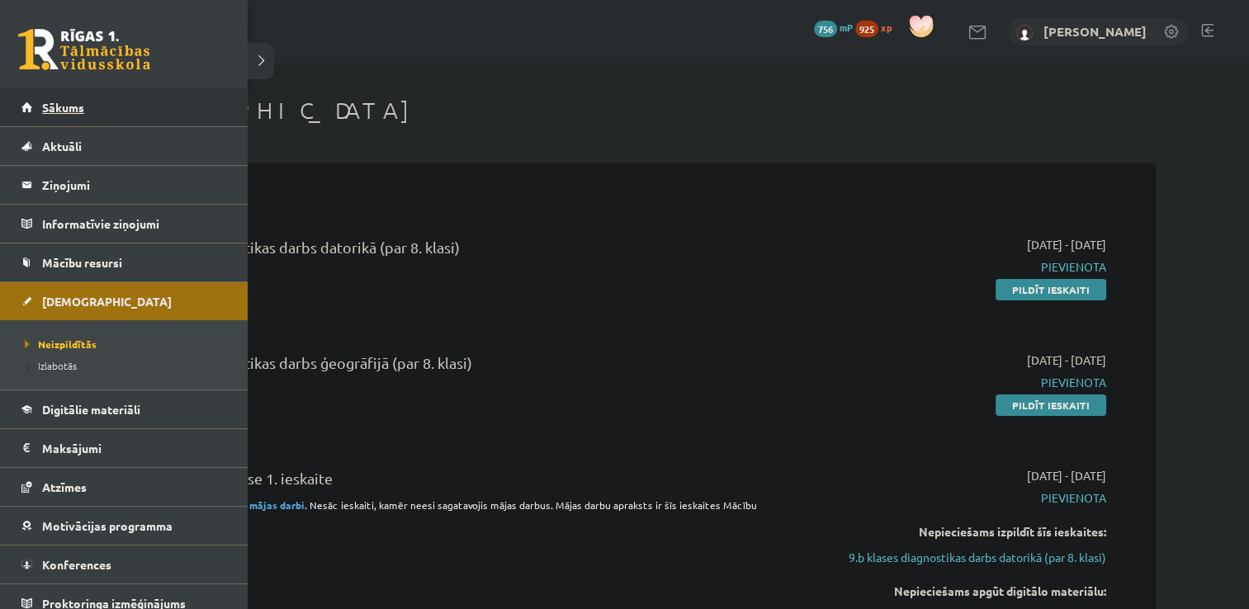
click at [36, 109] on link "Sākums" at bounding box center [124, 107] width 206 height 38
